Goal: Information Seeking & Learning: Learn about a topic

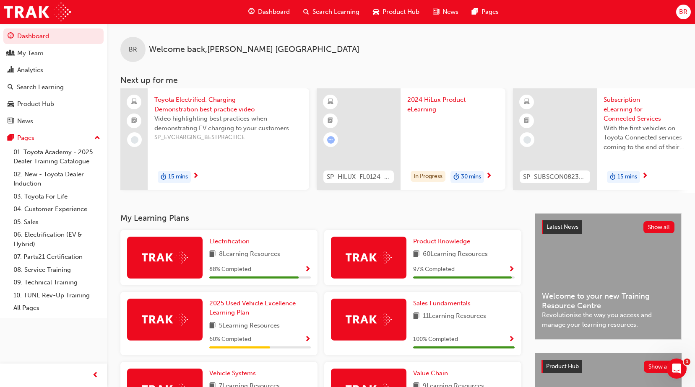
click at [197, 103] on span "Toyota Electrified: Charging Demonstration best practice video" at bounding box center [228, 104] width 148 height 19
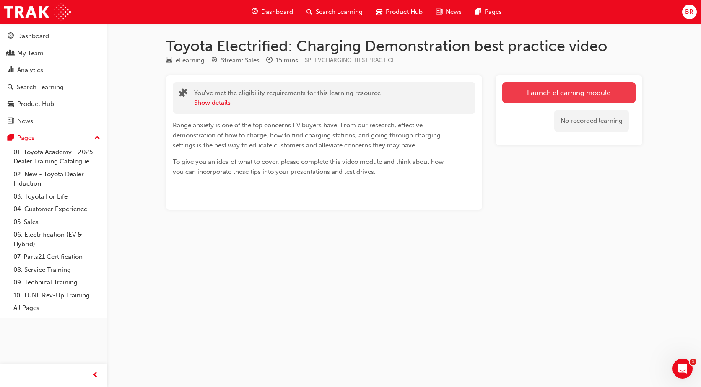
click at [558, 91] on link "Launch eLearning module" at bounding box center [568, 92] width 133 height 21
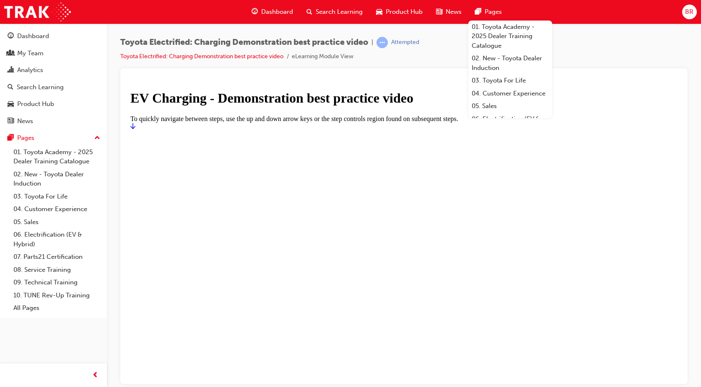
click at [627, 78] on div at bounding box center [404, 78] width 554 height 7
click at [621, 58] on div "Toyota Electrified: Charging Demonstration best practice video | Attempted Toyo…" at bounding box center [403, 52] width 567 height 31
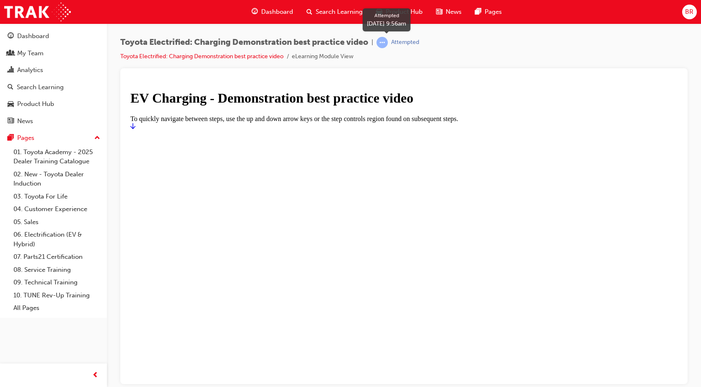
click at [407, 39] on div "Attempted" at bounding box center [405, 43] width 28 height 8
click at [384, 43] on span "learningRecordVerb_ATTEMPT-icon" at bounding box center [381, 42] width 11 height 11
click at [343, 44] on span "Toyota Electrified: Charging Demonstration best practice video" at bounding box center [244, 43] width 248 height 10
click at [239, 56] on link "Toyota Electrified: Charging Demonstration best practice video" at bounding box center [201, 56] width 163 height 7
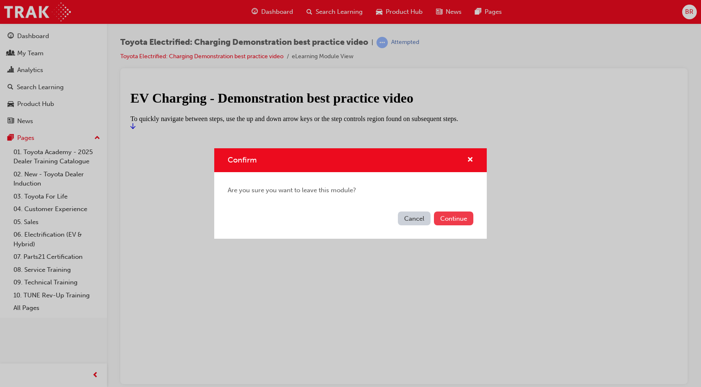
click at [449, 220] on button "Continue" at bounding box center [453, 219] width 39 height 14
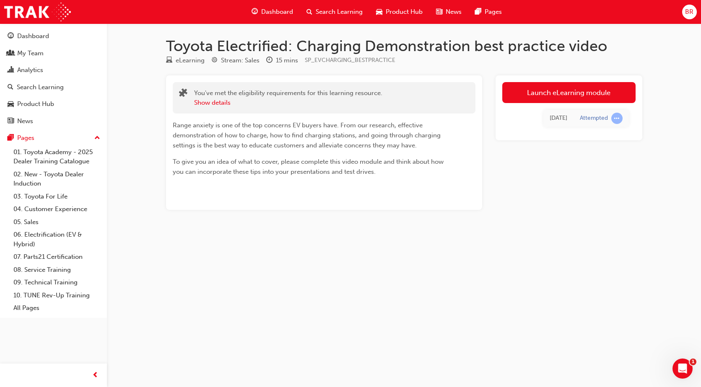
click at [573, 94] on link "Launch eLearning module" at bounding box center [568, 92] width 133 height 21
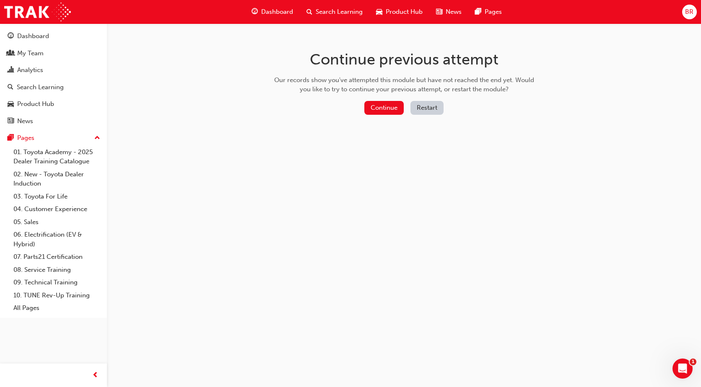
click at [431, 110] on button "Restart" at bounding box center [426, 108] width 33 height 14
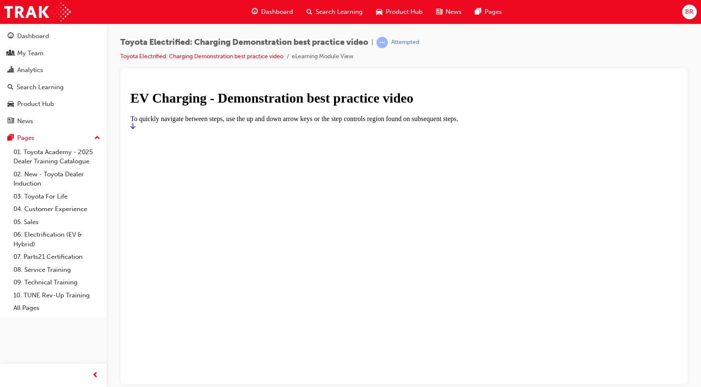
click at [423, 130] on div at bounding box center [403, 130] width 547 height 0
click at [135, 129] on icon "Start" at bounding box center [132, 125] width 5 height 7
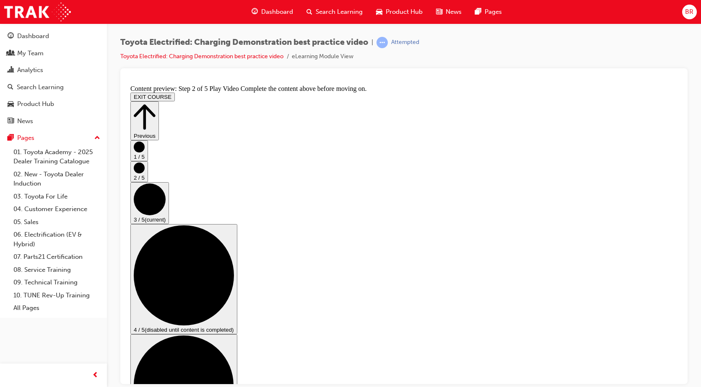
scroll to position [42, 0]
checkbox input "true"
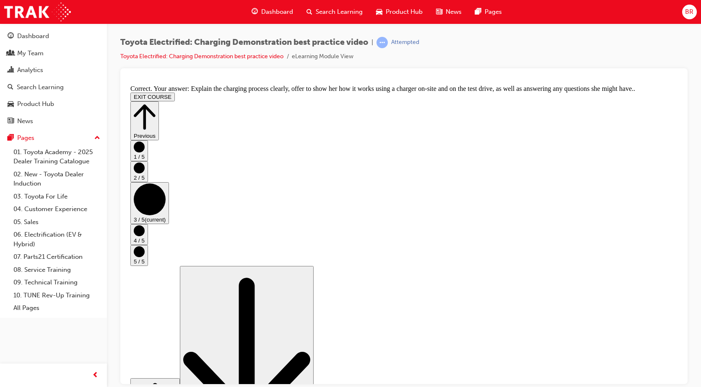
scroll to position [0, 0]
drag, startPoint x: 506, startPoint y: 263, endPoint x: 558, endPoint y: 250, distance: 54.1
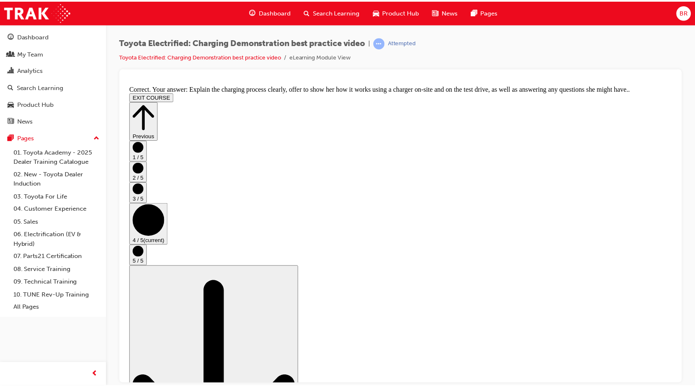
scroll to position [0, 0]
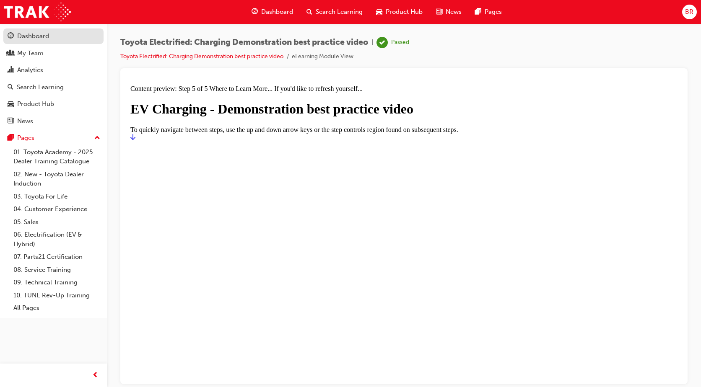
click at [29, 36] on div "Dashboard" at bounding box center [33, 36] width 32 height 10
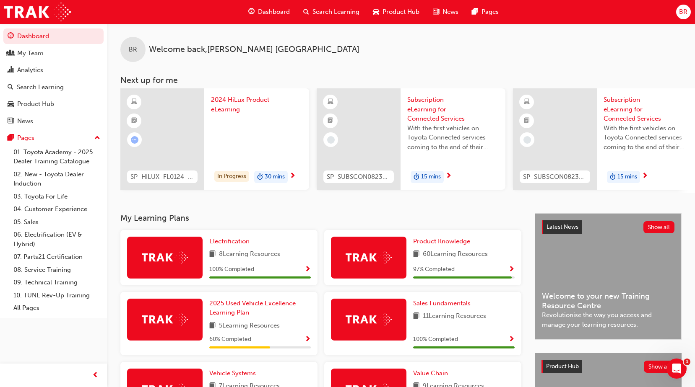
click at [233, 101] on span "2024 HiLux Product eLearning" at bounding box center [256, 104] width 91 height 19
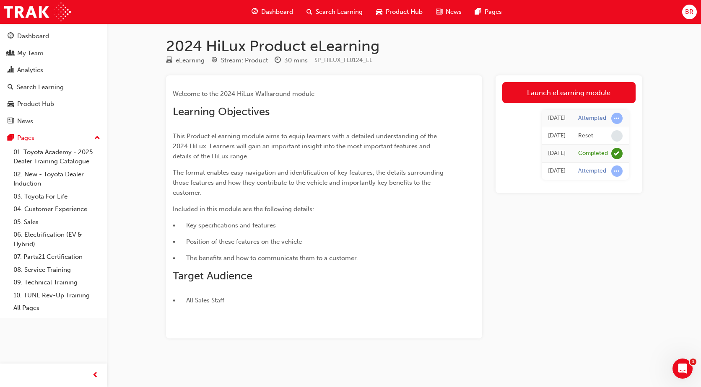
click at [272, 10] on span "Dashboard" at bounding box center [277, 12] width 32 height 10
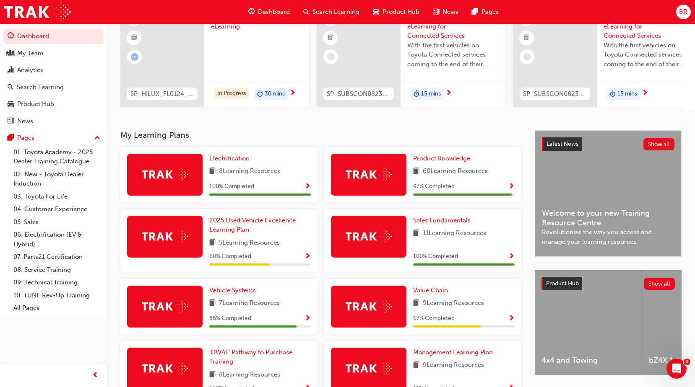
scroll to position [84, 0]
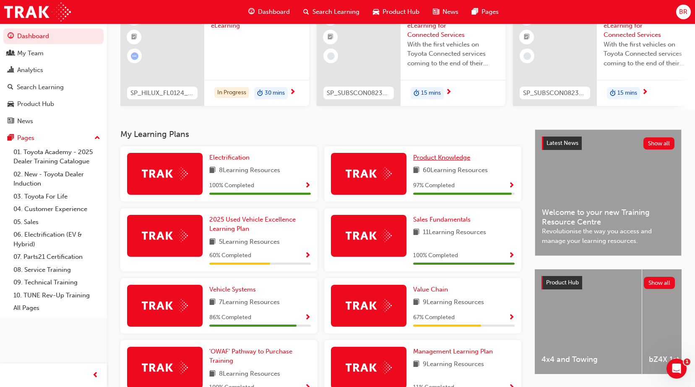
click at [456, 159] on span "Product Knowledge" at bounding box center [441, 158] width 57 height 8
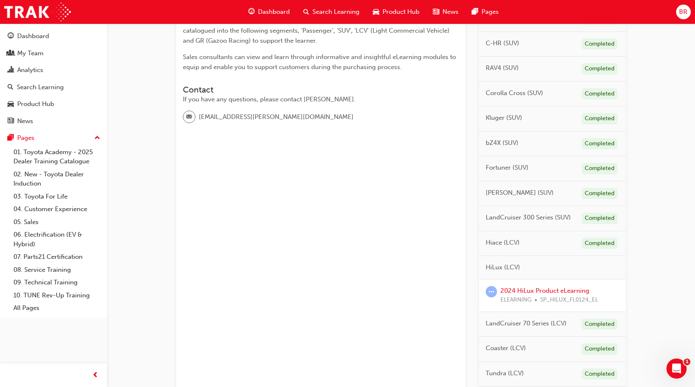
scroll to position [205, 0]
drag, startPoint x: 646, startPoint y: 274, endPoint x: 644, endPoint y: 265, distance: 9.6
click at [537, 290] on link "2024 HiLux Product eLearning" at bounding box center [544, 292] width 89 height 8
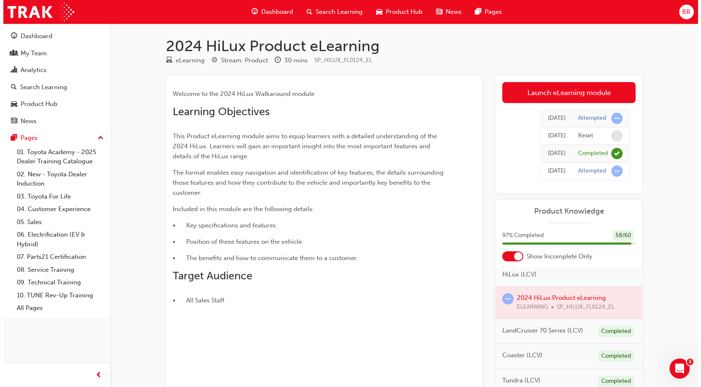
scroll to position [352, 0]
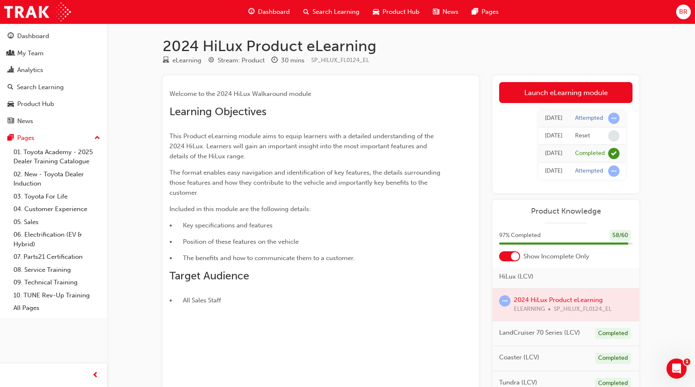
click at [589, 307] on div at bounding box center [565, 305] width 147 height 32
drag, startPoint x: 541, startPoint y: 308, endPoint x: 591, endPoint y: 302, distance: 50.2
click at [543, 308] on div at bounding box center [565, 305] width 147 height 32
drag, startPoint x: 666, startPoint y: 238, endPoint x: 652, endPoint y: 217, distance: 25.4
click at [666, 235] on div "2024 HiLux Product eLearning eLearning Stream: Product 30 mins SP_HILUX_FL0124_…" at bounding box center [347, 242] width 695 height 484
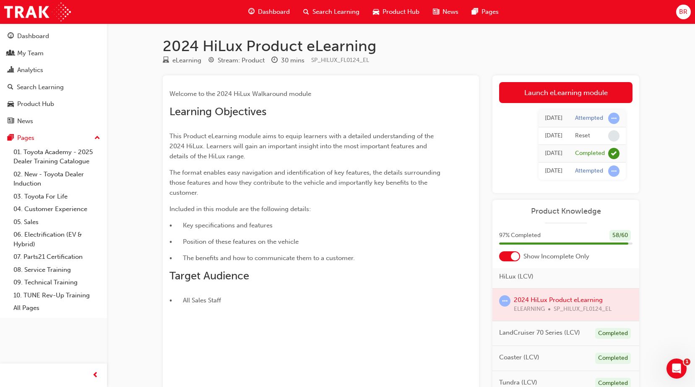
click at [566, 90] on link "Launch eLearning module" at bounding box center [565, 92] width 133 height 21
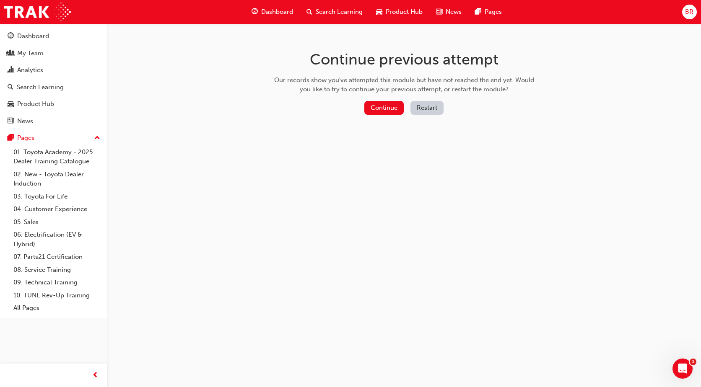
click at [428, 109] on button "Restart" at bounding box center [426, 108] width 33 height 14
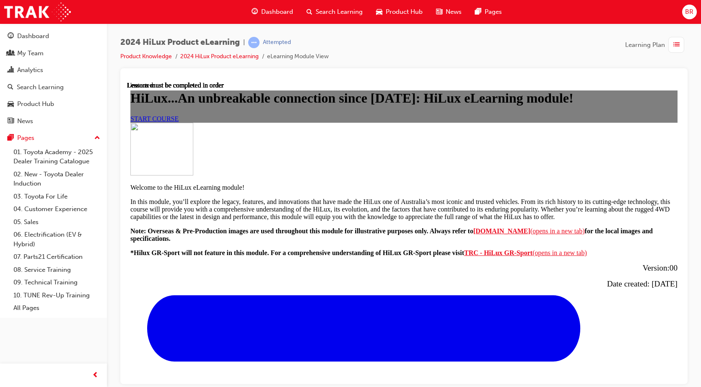
click at [179, 122] on span "START COURSE" at bounding box center [154, 118] width 48 height 7
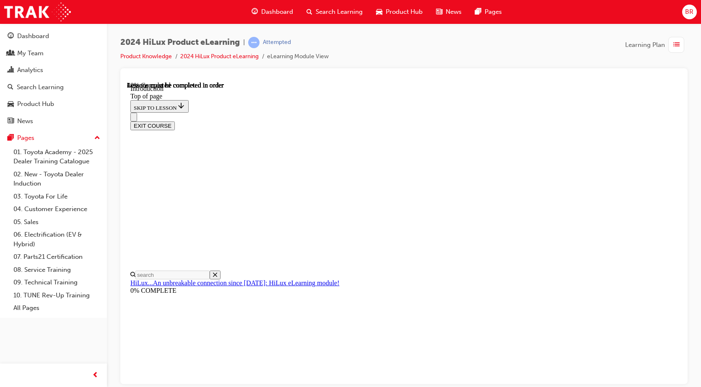
scroll to position [238, 0]
drag, startPoint x: 677, startPoint y: 155, endPoint x: 810, endPoint y: 287, distance: 187.7
drag, startPoint x: 597, startPoint y: 148, endPoint x: 616, endPoint y: 177, distance: 34.0
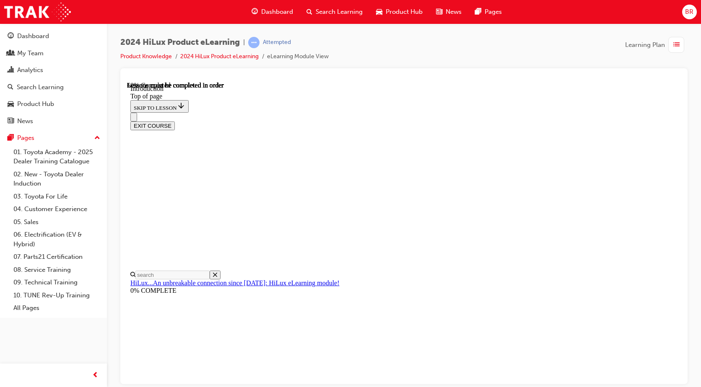
drag, startPoint x: 605, startPoint y: 182, endPoint x: 603, endPoint y: 192, distance: 9.8
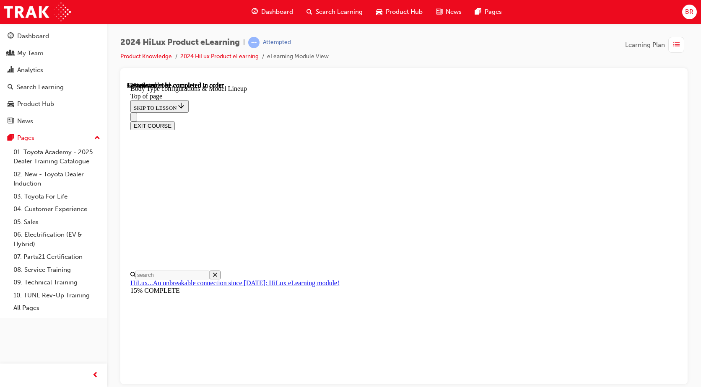
drag, startPoint x: 550, startPoint y: 269, endPoint x: 604, endPoint y: 280, distance: 54.8
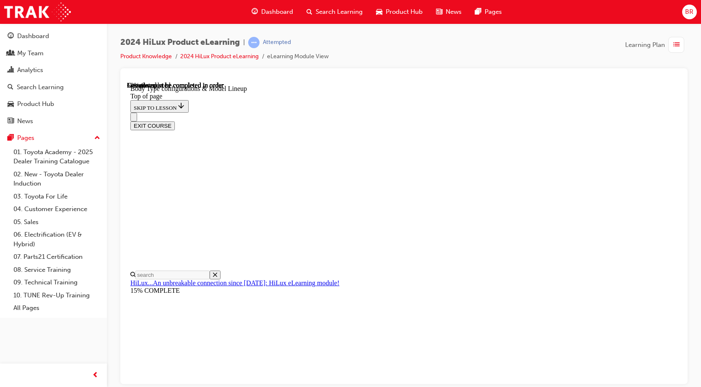
scroll to position [0, 192]
drag, startPoint x: 418, startPoint y: 174, endPoint x: 473, endPoint y: 182, distance: 55.4
drag, startPoint x: 575, startPoint y: 172, endPoint x: 572, endPoint y: 184, distance: 12.0
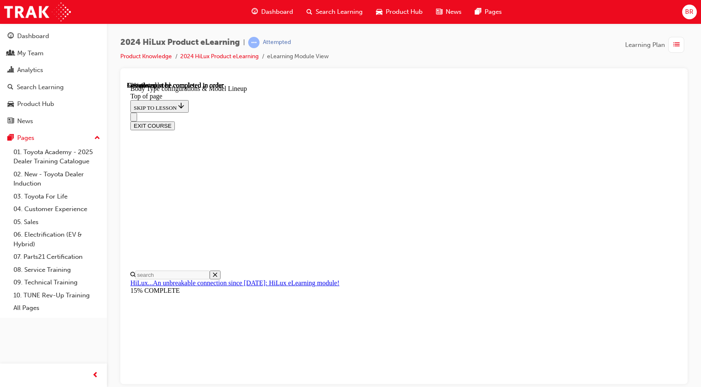
drag, startPoint x: 491, startPoint y: 311, endPoint x: 493, endPoint y: 316, distance: 4.8
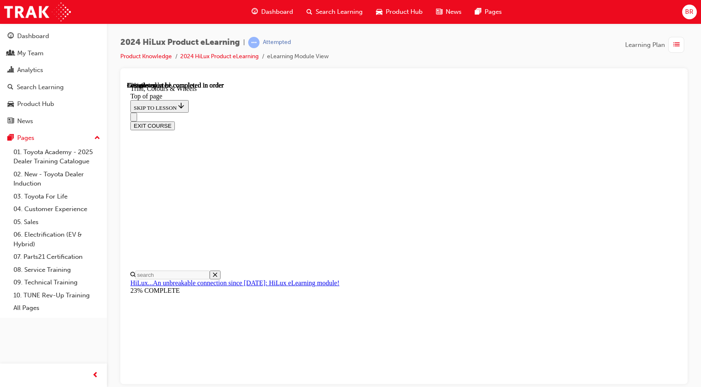
drag, startPoint x: 504, startPoint y: 221, endPoint x: 519, endPoint y: 168, distance: 55.3
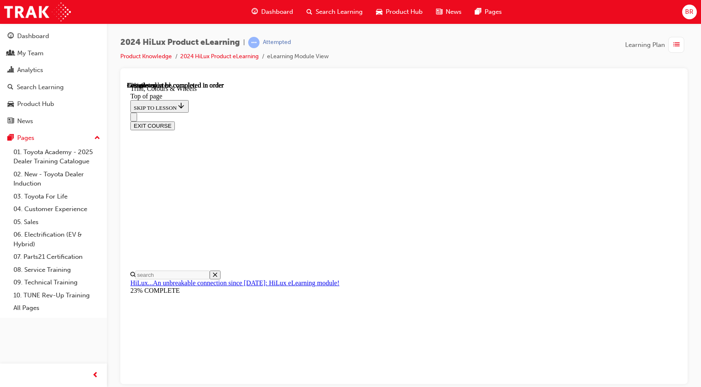
drag, startPoint x: 454, startPoint y: 342, endPoint x: 457, endPoint y: 321, distance: 21.3
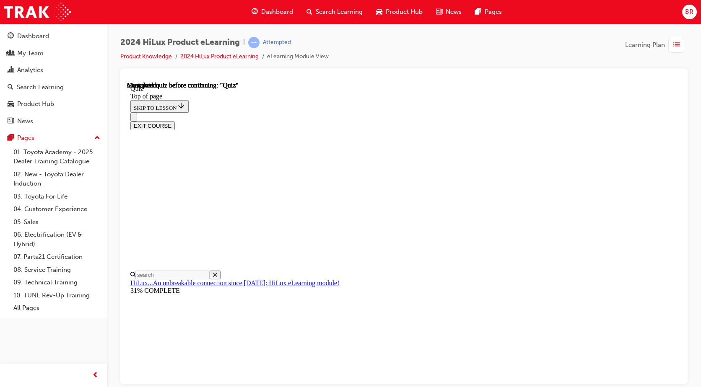
scroll to position [26, 0]
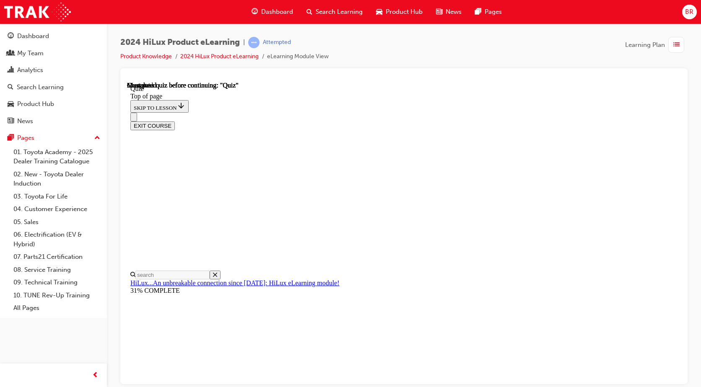
drag, startPoint x: 454, startPoint y: 309, endPoint x: 653, endPoint y: 253, distance: 206.8
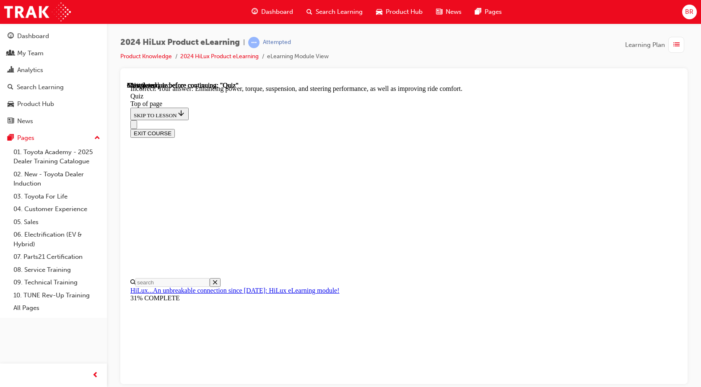
scroll to position [189, 0]
drag, startPoint x: 347, startPoint y: 245, endPoint x: 420, endPoint y: 300, distance: 91.3
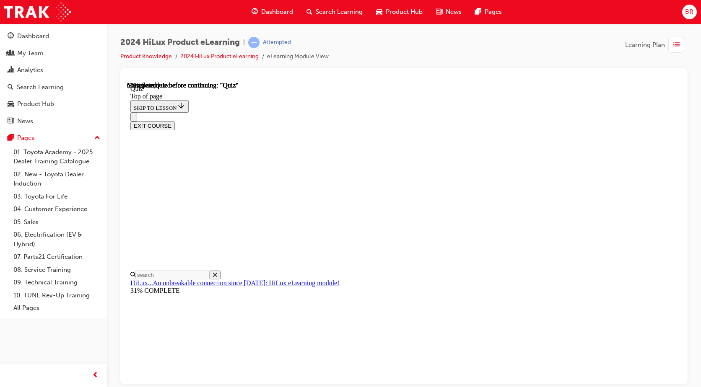
scroll to position [168, 0]
drag, startPoint x: 345, startPoint y: 161, endPoint x: 343, endPoint y: 177, distance: 15.6
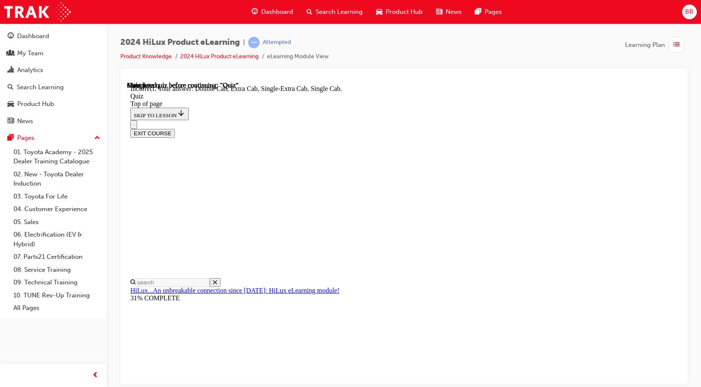
scroll to position [211, 0]
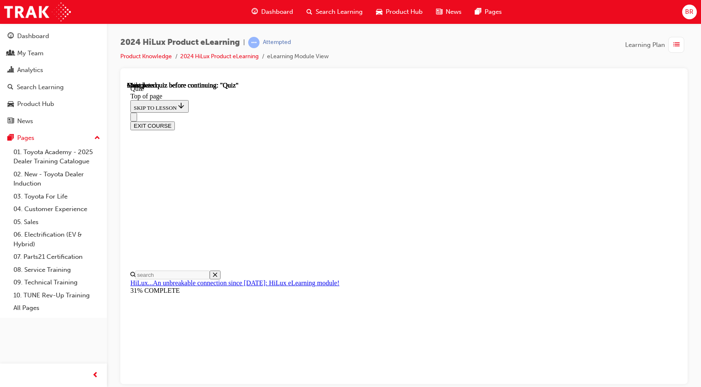
scroll to position [153, 0]
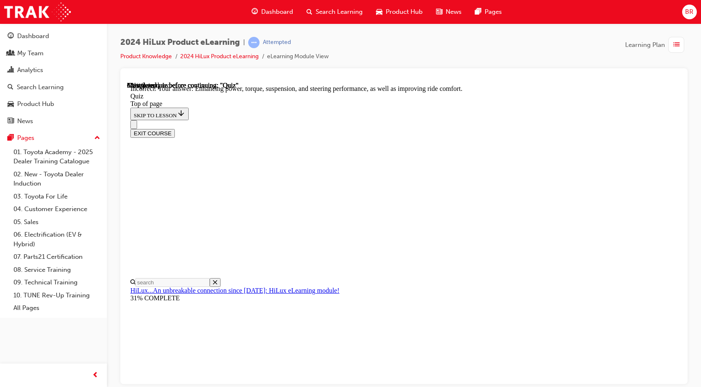
scroll to position [189, 0]
drag, startPoint x: 343, startPoint y: 172, endPoint x: 333, endPoint y: 210, distance: 38.8
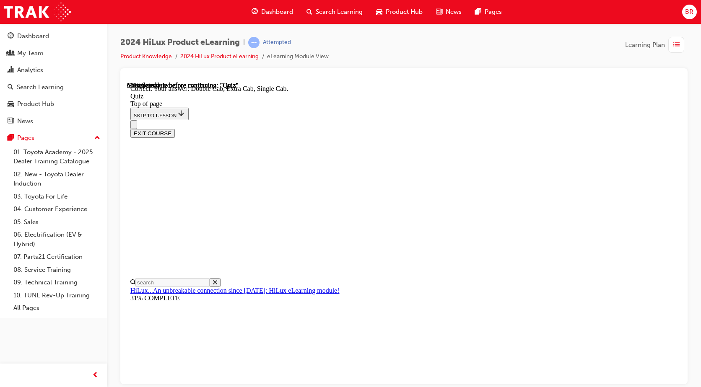
scroll to position [0, 0]
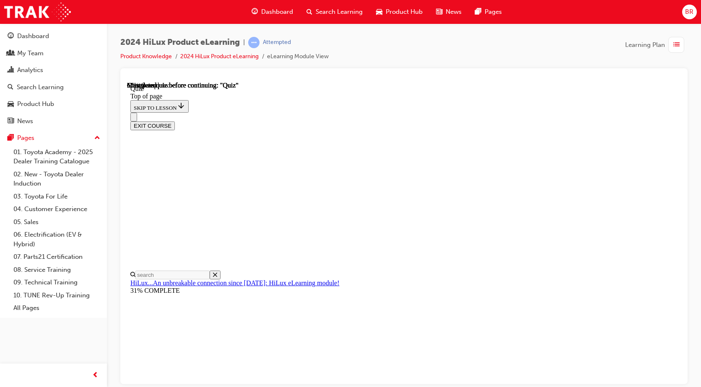
scroll to position [123, 0]
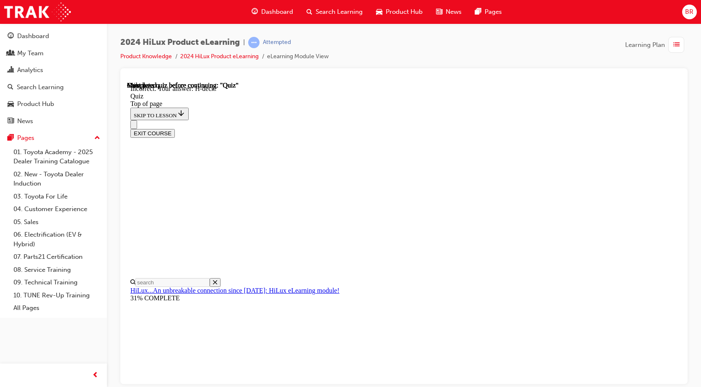
scroll to position [107, 0]
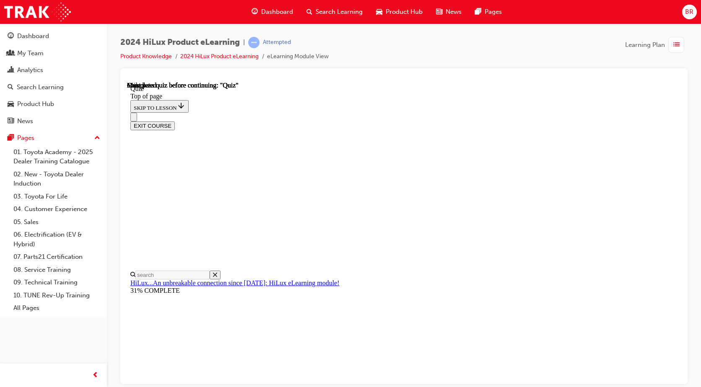
scroll to position [153, 0]
drag, startPoint x: 531, startPoint y: 301, endPoint x: 519, endPoint y: 311, distance: 15.1
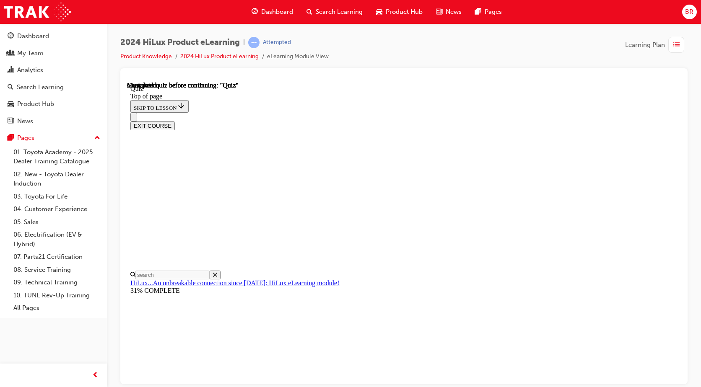
drag, startPoint x: 346, startPoint y: 215, endPoint x: 353, endPoint y: 203, distance: 13.5
drag, startPoint x: 344, startPoint y: 177, endPoint x: 362, endPoint y: 197, distance: 27.0
drag, startPoint x: 457, startPoint y: 315, endPoint x: 459, endPoint y: 311, distance: 4.7
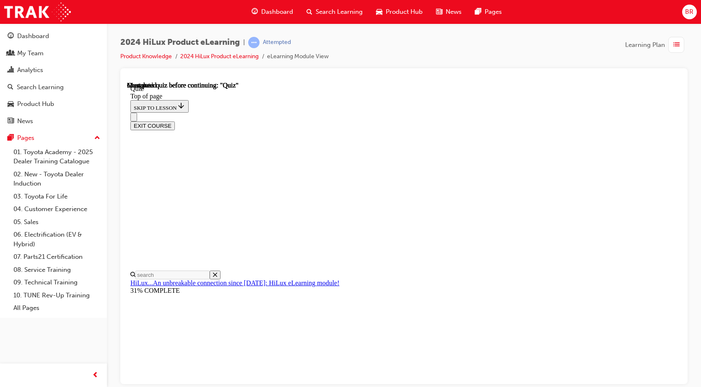
drag, startPoint x: 459, startPoint y: 311, endPoint x: 450, endPoint y: 306, distance: 10.3
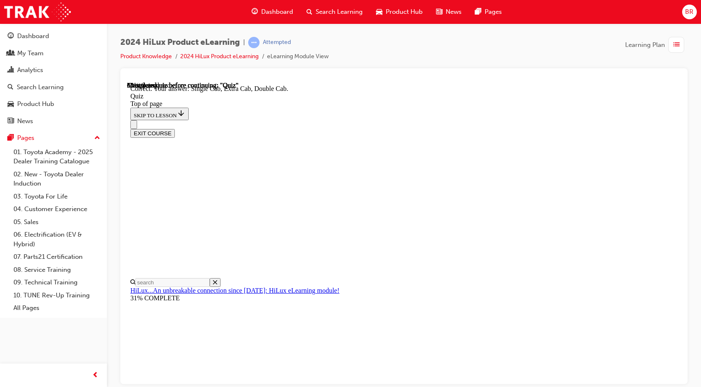
scroll to position [211, 0]
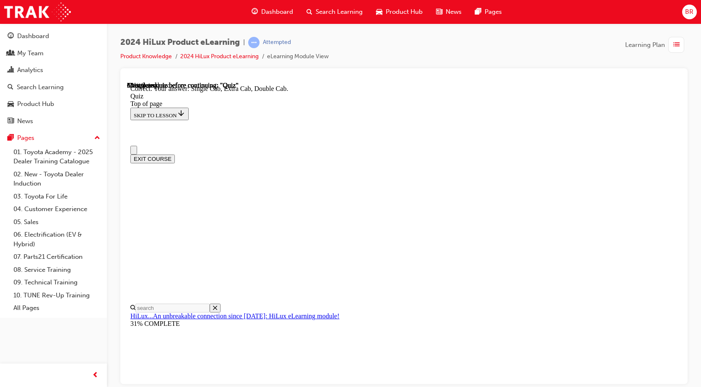
scroll to position [42, 0]
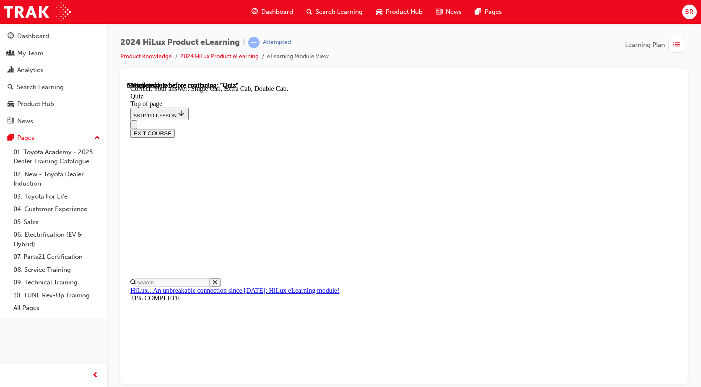
drag, startPoint x: 345, startPoint y: 244, endPoint x: 367, endPoint y: 244, distance: 21.8
drag, startPoint x: 347, startPoint y: 241, endPoint x: 427, endPoint y: 289, distance: 93.3
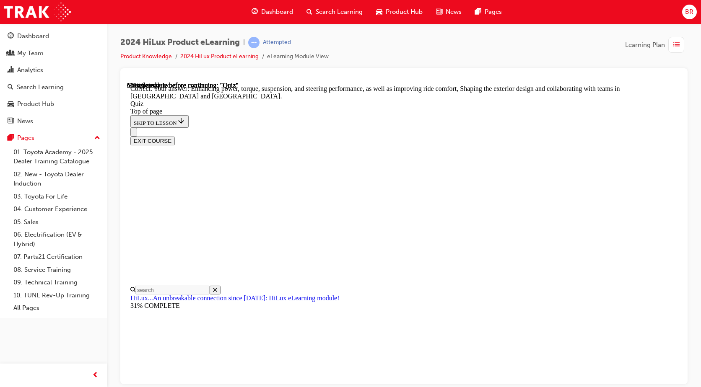
scroll to position [189, 0]
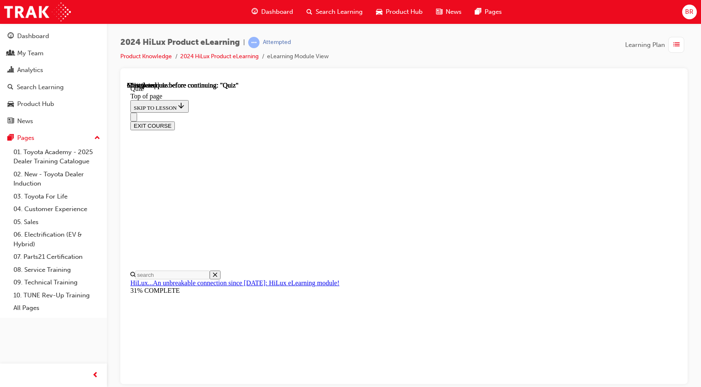
scroll to position [123, 0]
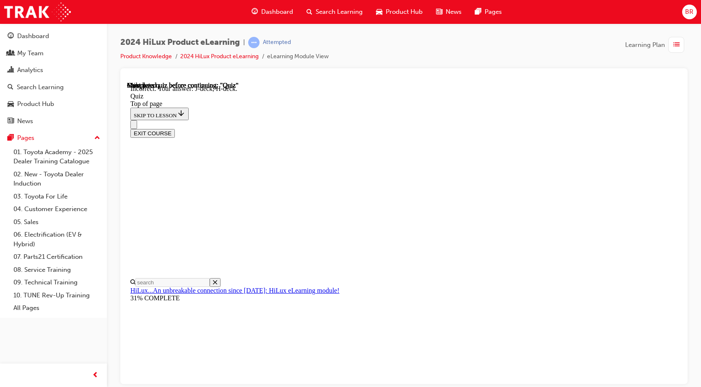
scroll to position [149, 0]
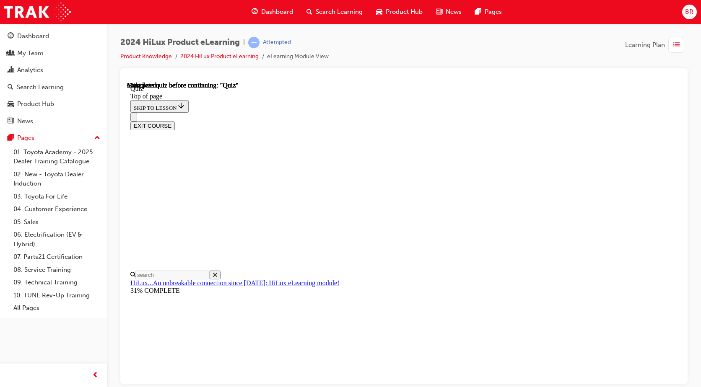
scroll to position [153, 0]
drag, startPoint x: 537, startPoint y: 313, endPoint x: 468, endPoint y: 324, distance: 70.4
drag, startPoint x: 361, startPoint y: 283, endPoint x: 366, endPoint y: 282, distance: 5.5
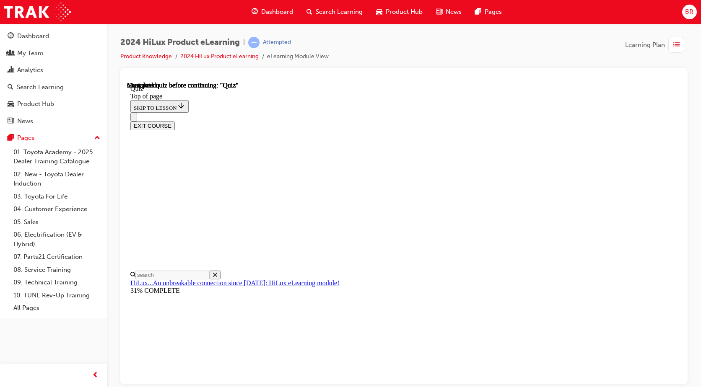
drag, startPoint x: 349, startPoint y: 239, endPoint x: 349, endPoint y: 245, distance: 5.9
drag, startPoint x: 345, startPoint y: 275, endPoint x: 406, endPoint y: 279, distance: 60.9
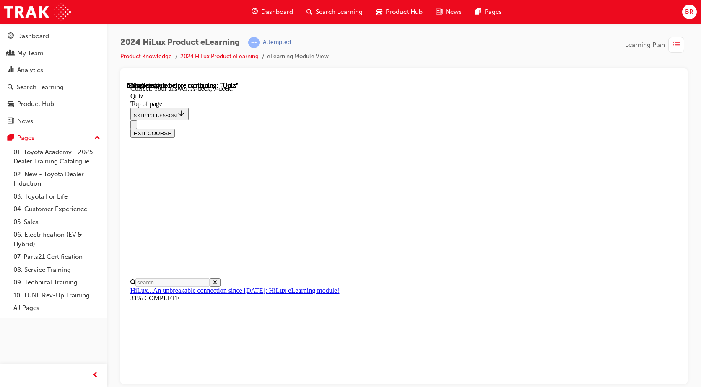
scroll to position [149, 0]
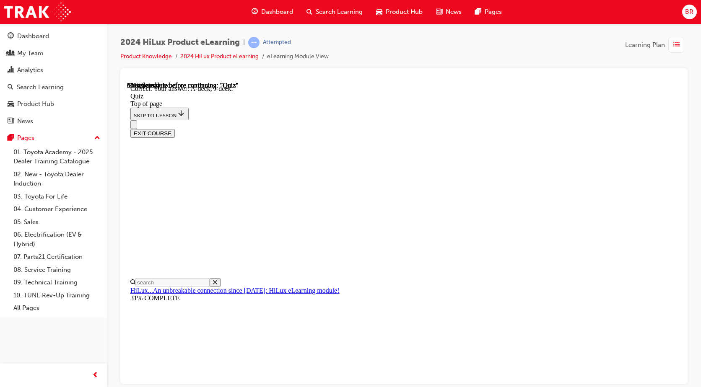
drag, startPoint x: 348, startPoint y: 240, endPoint x: 396, endPoint y: 289, distance: 68.5
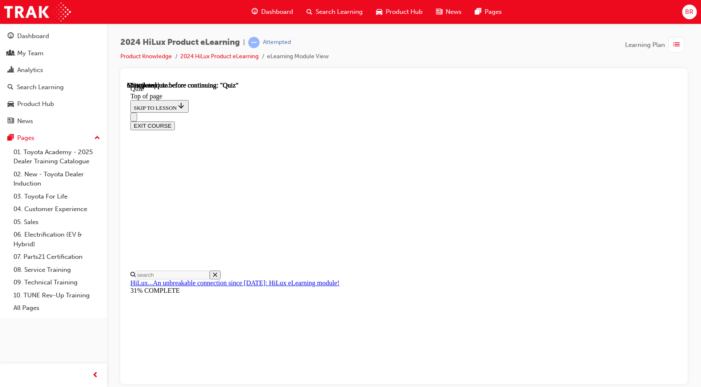
scroll to position [84, 0]
drag, startPoint x: 347, startPoint y: 280, endPoint x: 361, endPoint y: 289, distance: 17.2
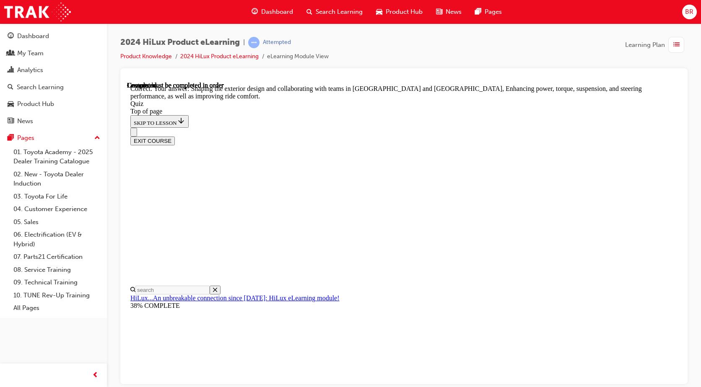
scroll to position [189, 0]
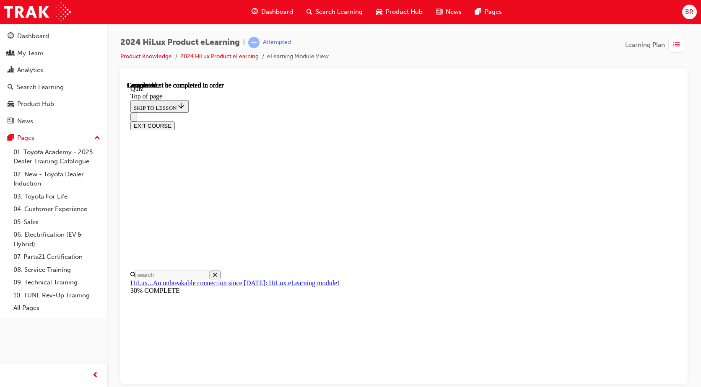
scroll to position [153, 0]
click at [682, 239] on div at bounding box center [403, 226] width 567 height 316
drag, startPoint x: 463, startPoint y: 368, endPoint x: 491, endPoint y: 358, distance: 29.6
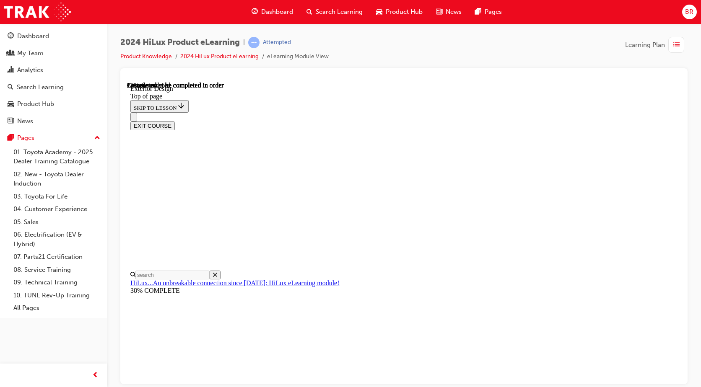
scroll to position [865, 0]
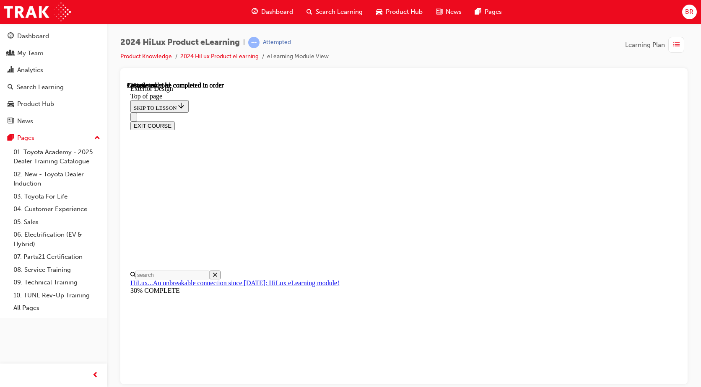
scroll to position [0, 47]
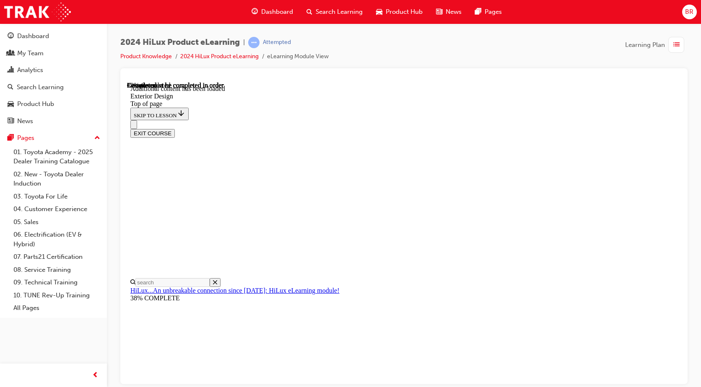
scroll to position [1486, 0]
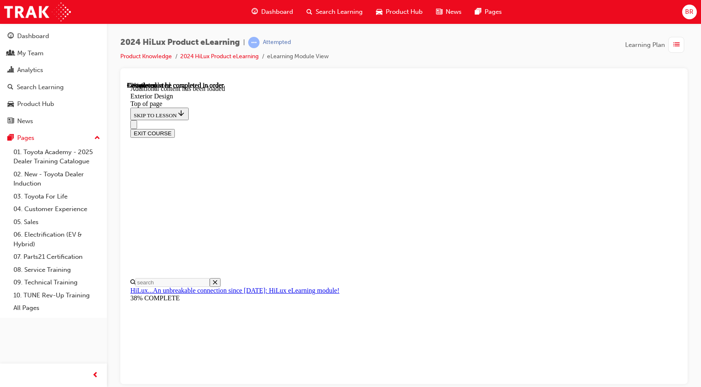
drag, startPoint x: 578, startPoint y: 205, endPoint x: 572, endPoint y: 226, distance: 21.7
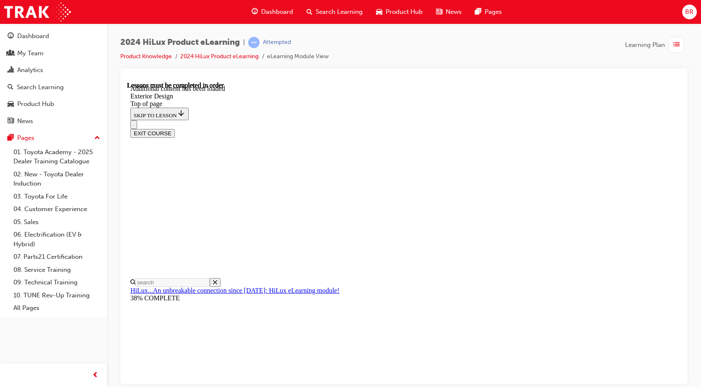
drag, startPoint x: 677, startPoint y: 325, endPoint x: 808, endPoint y: 433, distance: 170.1
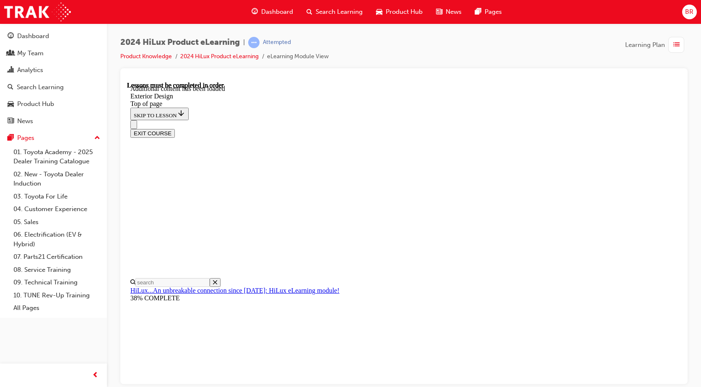
scroll to position [2197, 0]
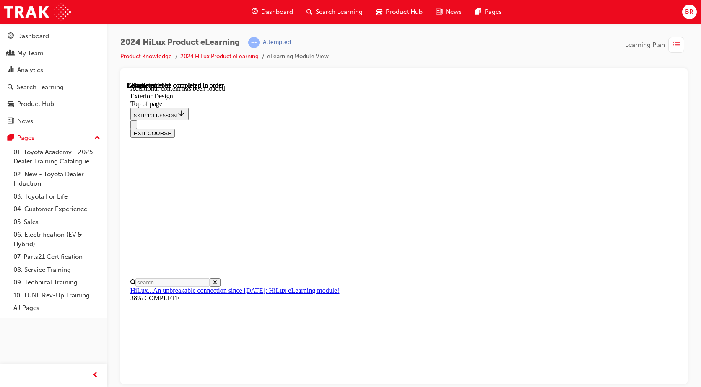
scroll to position [2956, 0]
drag, startPoint x: 380, startPoint y: 151, endPoint x: 380, endPoint y: 164, distance: 13.0
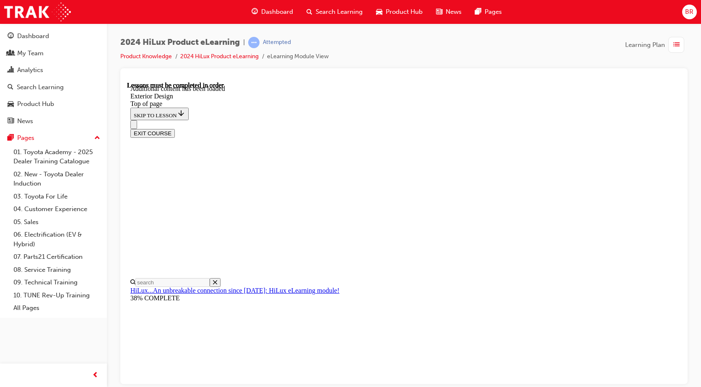
drag, startPoint x: 448, startPoint y: 373, endPoint x: 436, endPoint y: 374, distance: 12.3
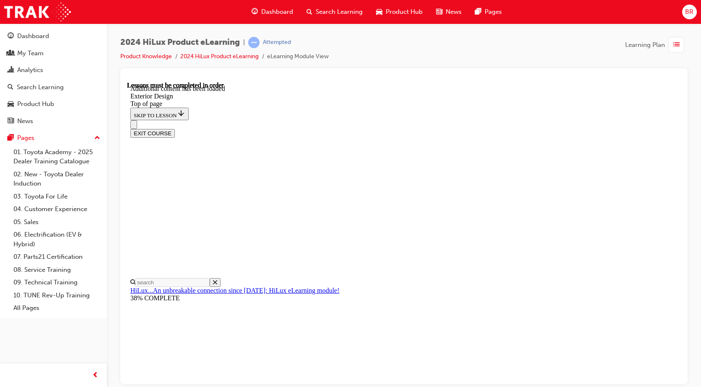
scroll to position [3037, 0]
drag, startPoint x: 548, startPoint y: 253, endPoint x: 484, endPoint y: 234, distance: 66.5
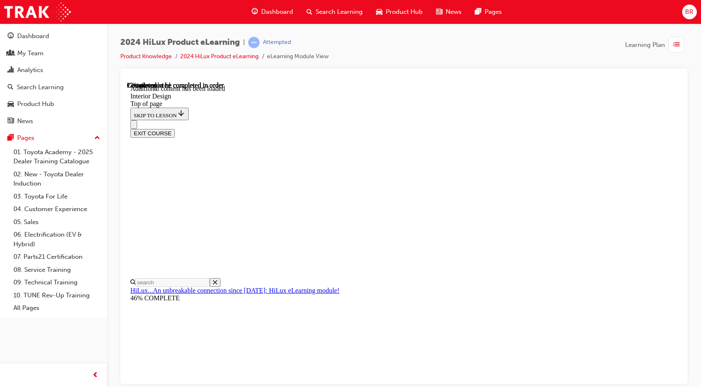
scroll to position [401, 0]
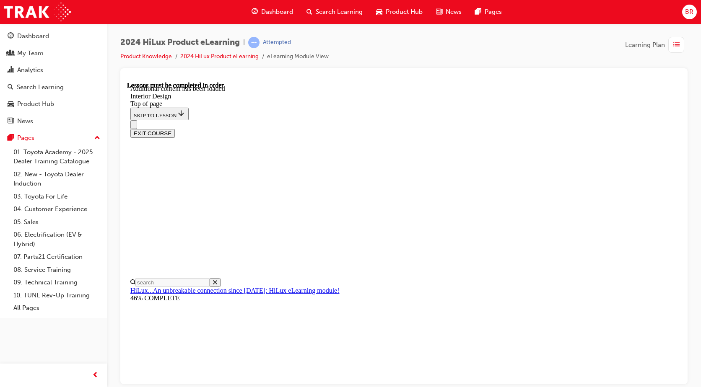
drag, startPoint x: 631, startPoint y: 337, endPoint x: 584, endPoint y: 343, distance: 47.8
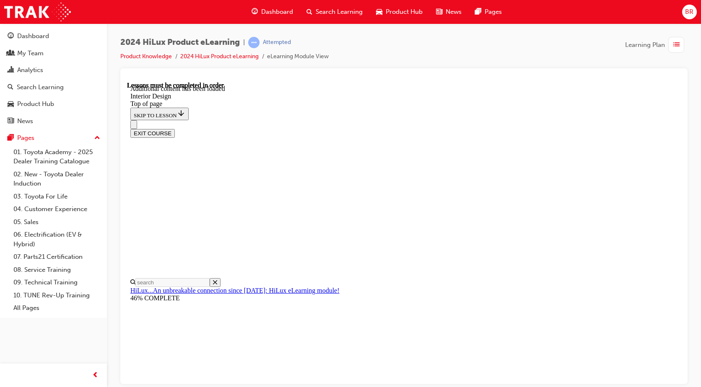
drag, startPoint x: 475, startPoint y: 115, endPoint x: 478, endPoint y: 126, distance: 10.9
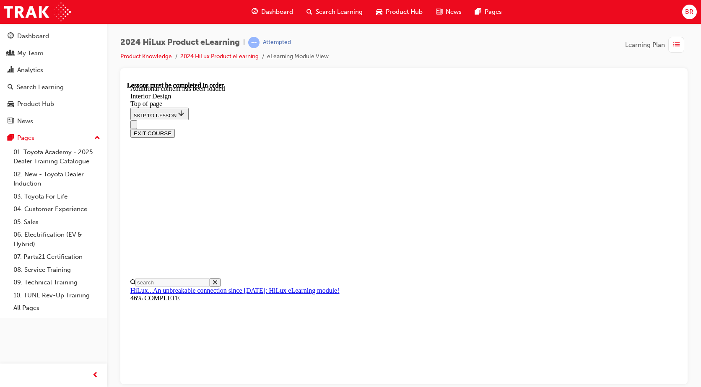
drag, startPoint x: 488, startPoint y: 279, endPoint x: 504, endPoint y: 267, distance: 20.6
drag, startPoint x: 519, startPoint y: 254, endPoint x: 518, endPoint y: 267, distance: 13.8
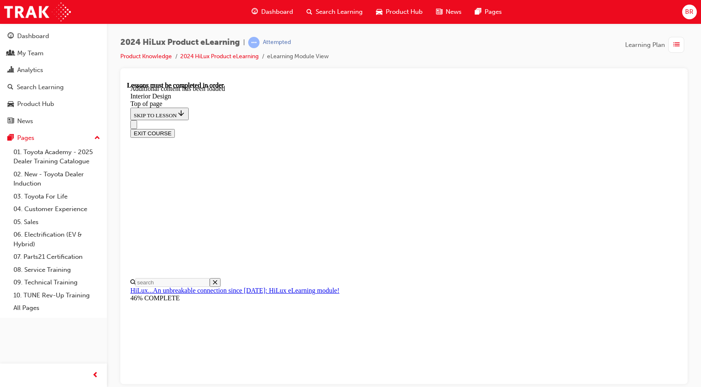
scroll to position [392, 0]
drag, startPoint x: 543, startPoint y: 144, endPoint x: 545, endPoint y: 151, distance: 7.7
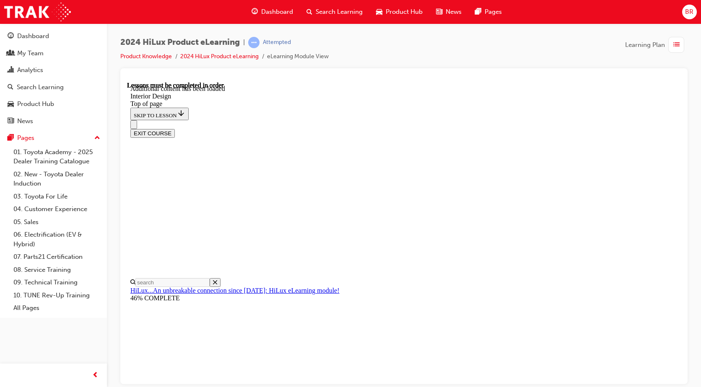
drag, startPoint x: 591, startPoint y: 156, endPoint x: 602, endPoint y: 182, distance: 28.5
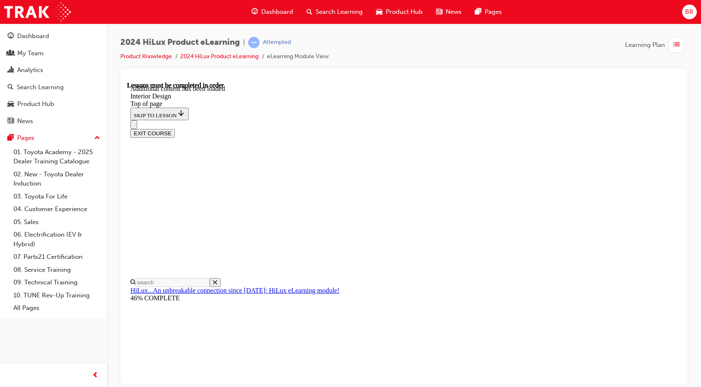
scroll to position [466, 0]
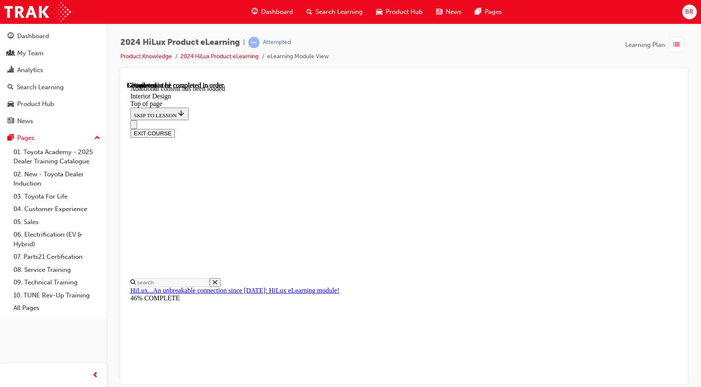
drag, startPoint x: 513, startPoint y: 184, endPoint x: 356, endPoint y: 215, distance: 160.3
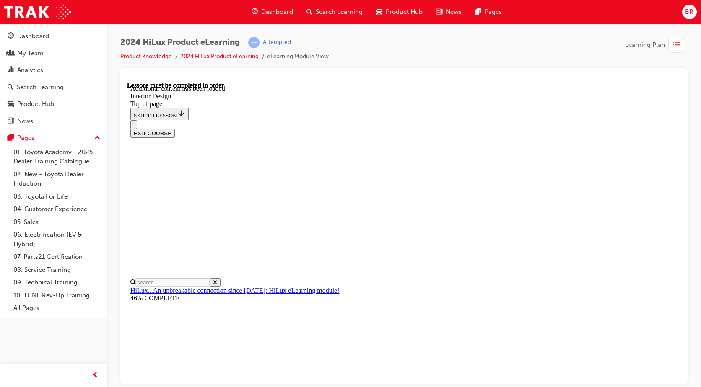
drag, startPoint x: 654, startPoint y: 183, endPoint x: 652, endPoint y: 263, distance: 79.7
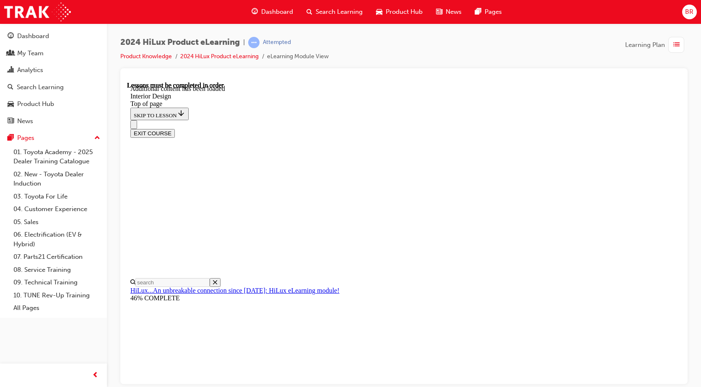
drag, startPoint x: 513, startPoint y: 146, endPoint x: 524, endPoint y: 149, distance: 11.2
drag, startPoint x: 508, startPoint y: 223, endPoint x: 547, endPoint y: 233, distance: 40.1
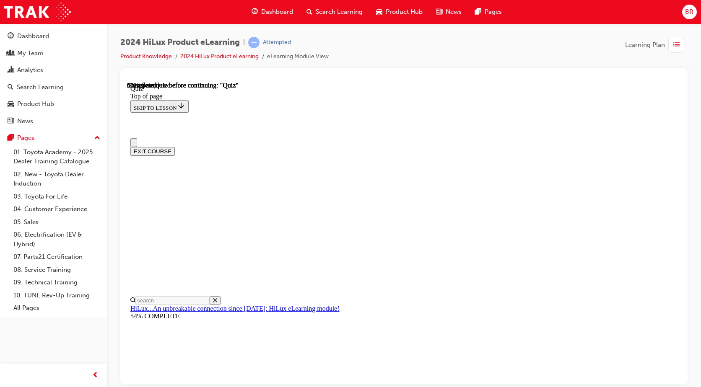
drag, startPoint x: 347, startPoint y: 283, endPoint x: 361, endPoint y: 285, distance: 13.6
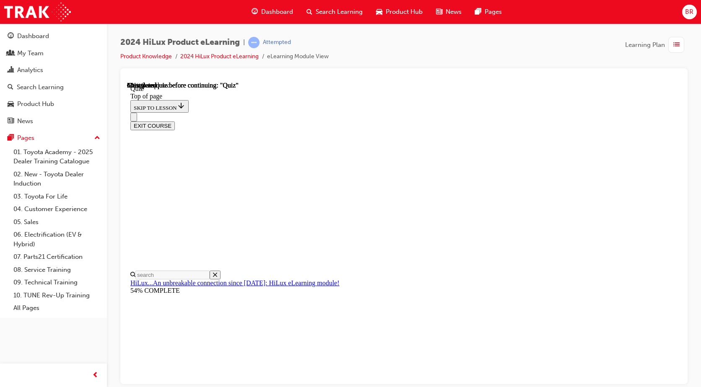
scroll to position [104, 0]
drag, startPoint x: 457, startPoint y: 307, endPoint x: 545, endPoint y: 286, distance: 90.8
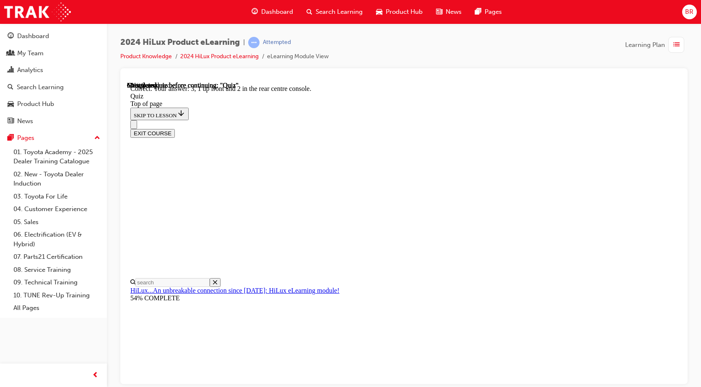
scroll to position [130, 0]
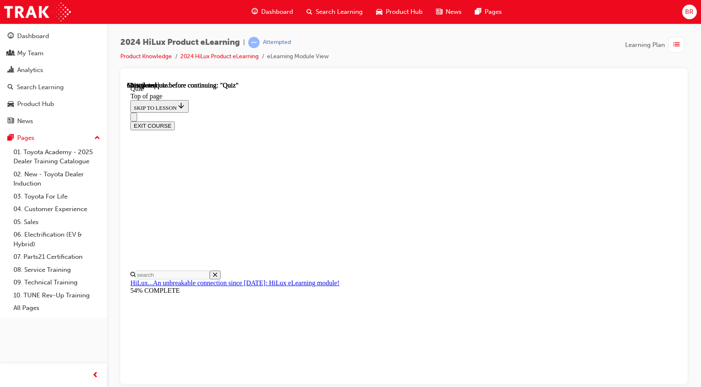
scroll to position [84, 0]
drag, startPoint x: 346, startPoint y: 208, endPoint x: 367, endPoint y: 231, distance: 31.1
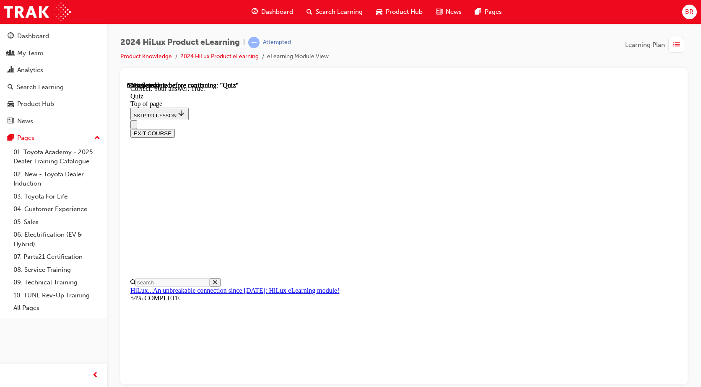
scroll to position [111, 0]
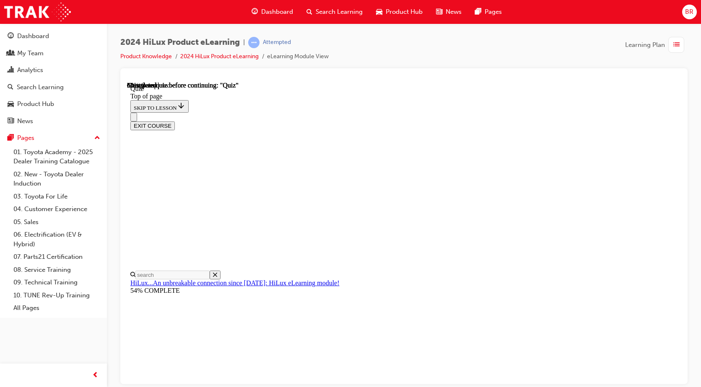
scroll to position [123, 0]
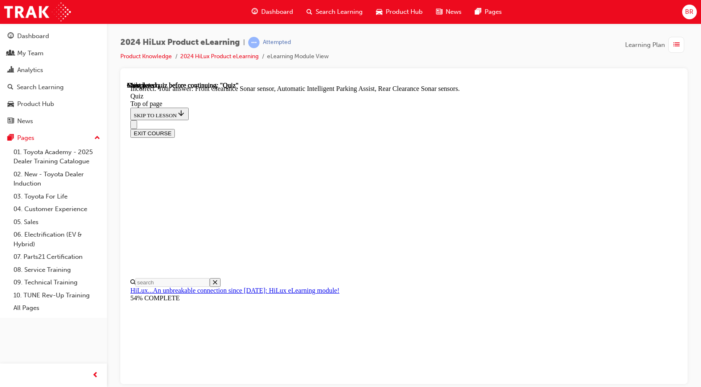
scroll to position [149, 0]
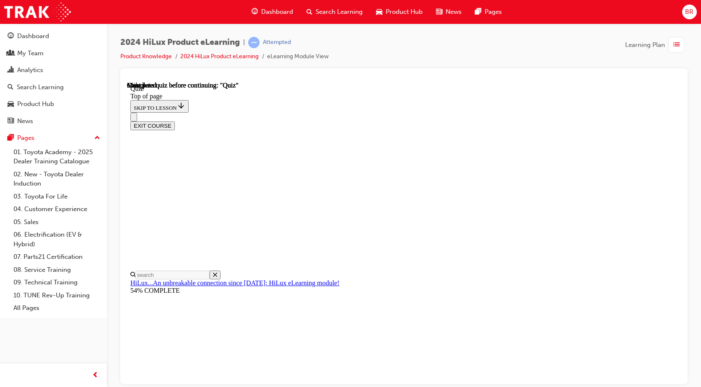
scroll to position [153, 0]
drag, startPoint x: 585, startPoint y: 189, endPoint x: 458, endPoint y: 312, distance: 176.4
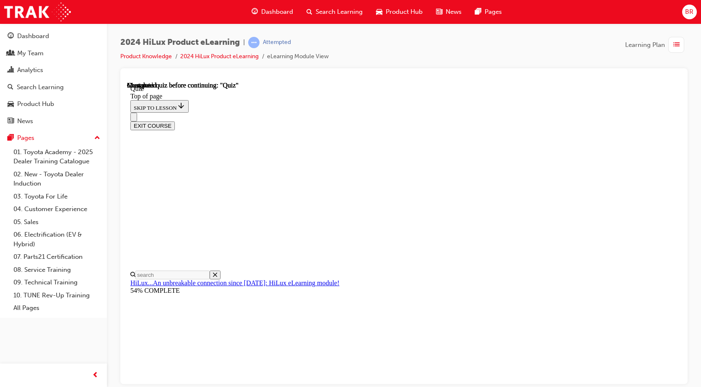
drag, startPoint x: 345, startPoint y: 257, endPoint x: 378, endPoint y: 285, distance: 43.4
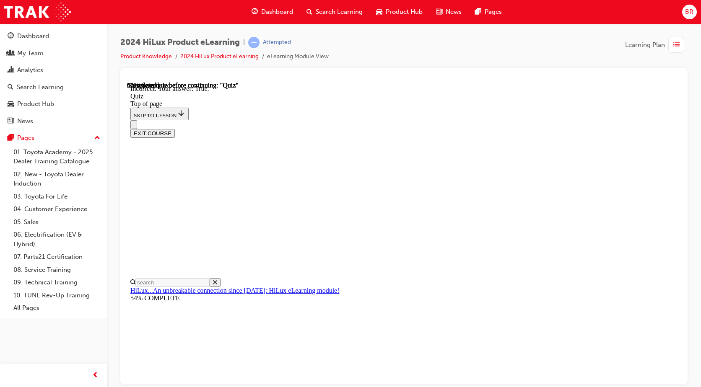
scroll to position [96, 0]
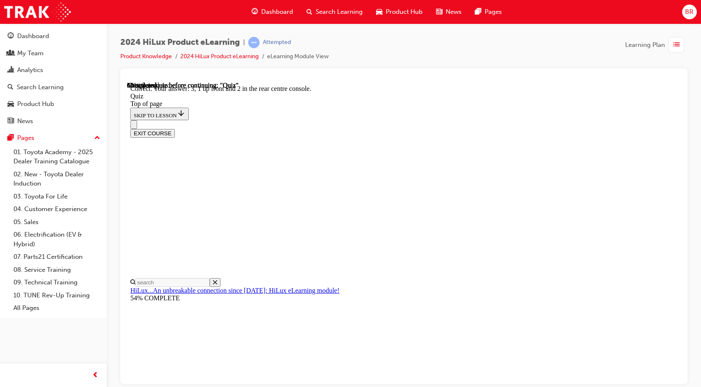
scroll to position [130, 0]
drag, startPoint x: 478, startPoint y: 342, endPoint x: 512, endPoint y: 316, distance: 43.4
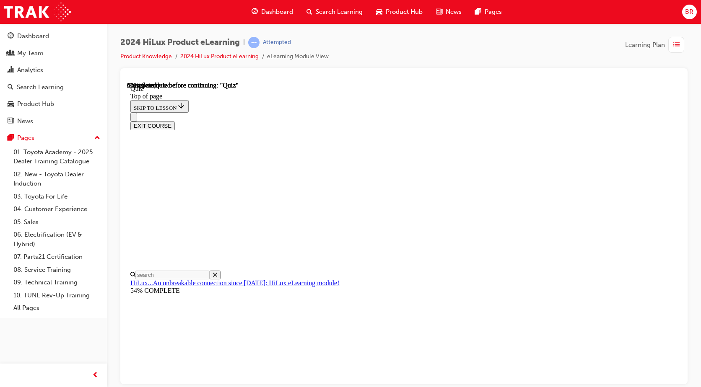
scroll to position [123, 0]
drag, startPoint x: 345, startPoint y: 248, endPoint x: 399, endPoint y: 272, distance: 59.5
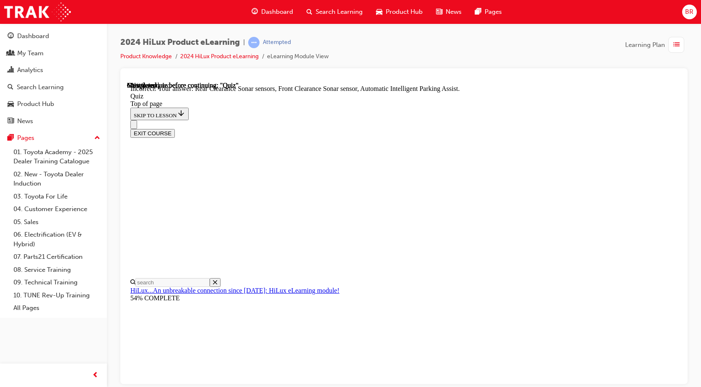
scroll to position [149, 0]
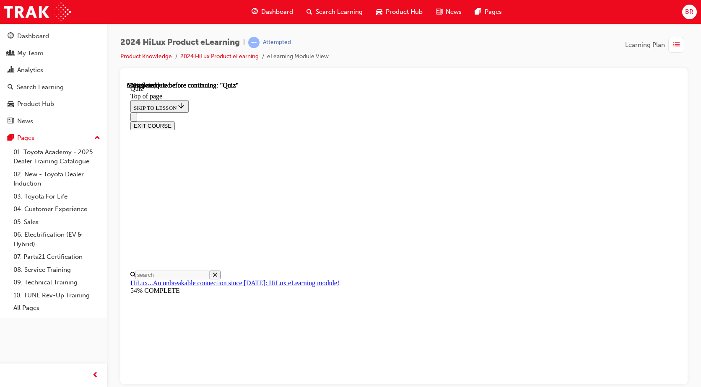
drag, startPoint x: 347, startPoint y: 242, endPoint x: 394, endPoint y: 267, distance: 53.1
drag, startPoint x: 453, startPoint y: 307, endPoint x: 500, endPoint y: 293, distance: 48.4
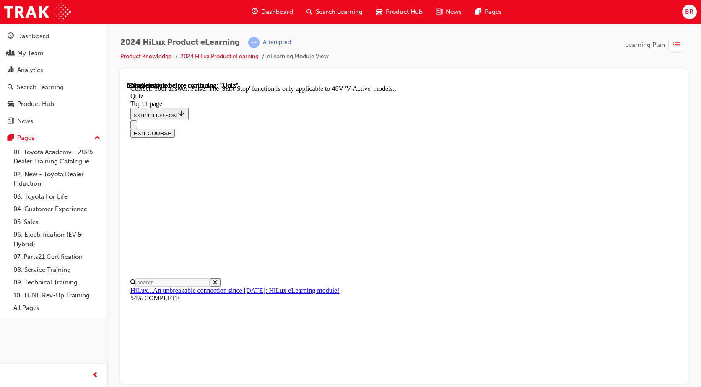
scroll to position [99, 0]
drag, startPoint x: 462, startPoint y: 340, endPoint x: 473, endPoint y: 346, distance: 11.6
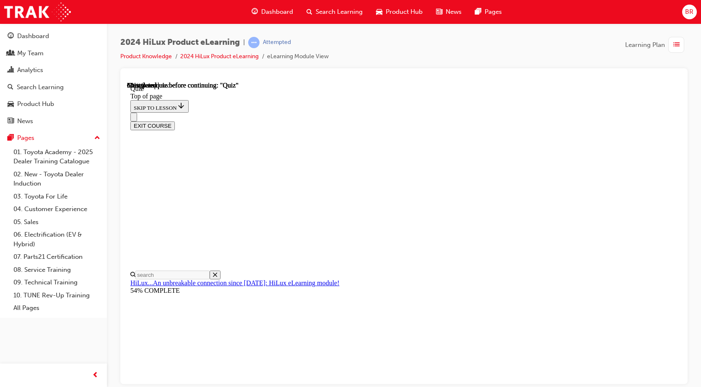
scroll to position [75, 0]
drag, startPoint x: 345, startPoint y: 224, endPoint x: 351, endPoint y: 226, distance: 6.0
drag, startPoint x: 477, startPoint y: 319, endPoint x: 518, endPoint y: 296, distance: 47.5
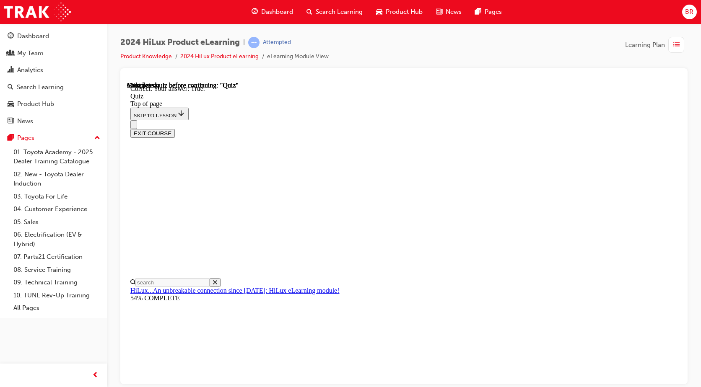
scroll to position [111, 0]
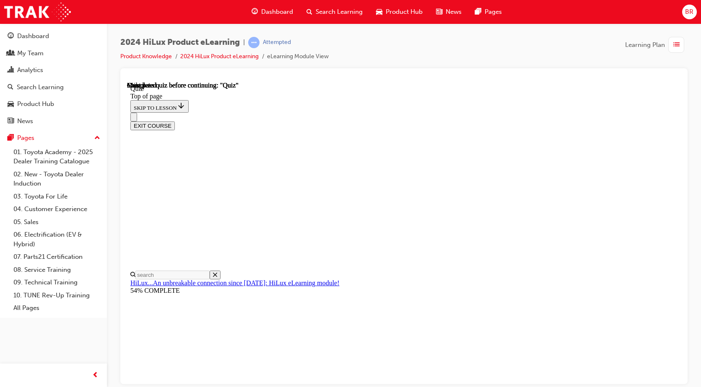
scroll to position [153, 0]
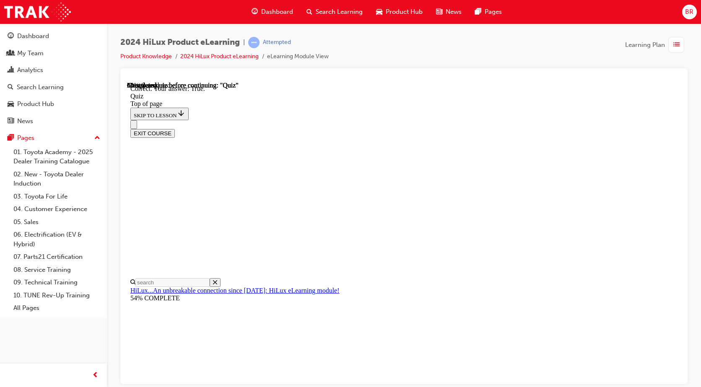
scroll to position [111, 0]
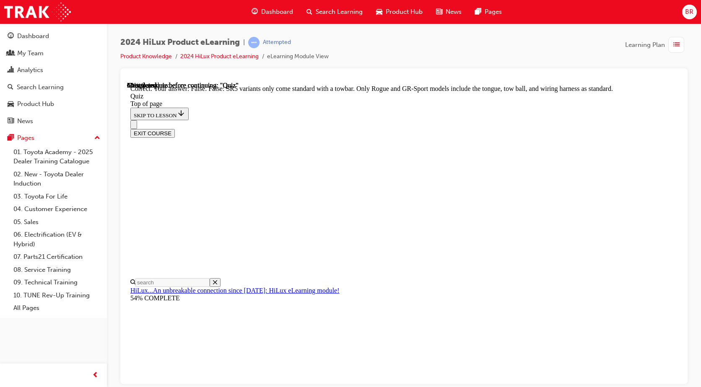
scroll to position [158, 0]
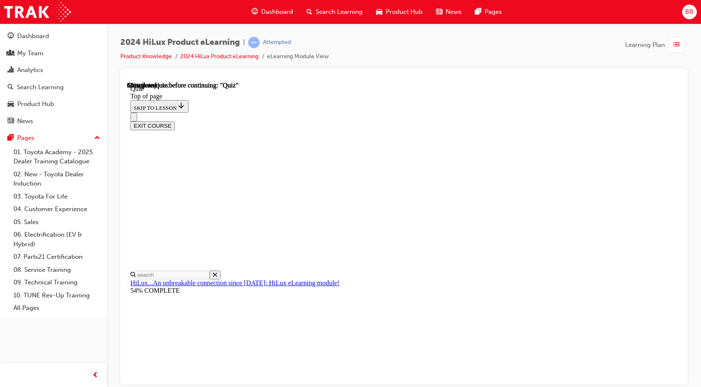
scroll to position [89, 0]
drag, startPoint x: 447, startPoint y: 345, endPoint x: 535, endPoint y: 271, distance: 114.6
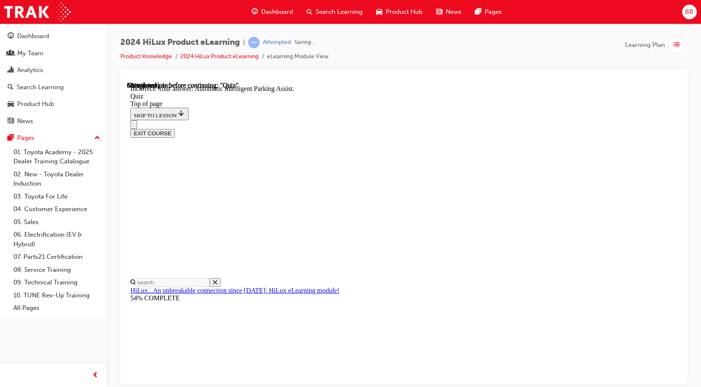
scroll to position [149, 0]
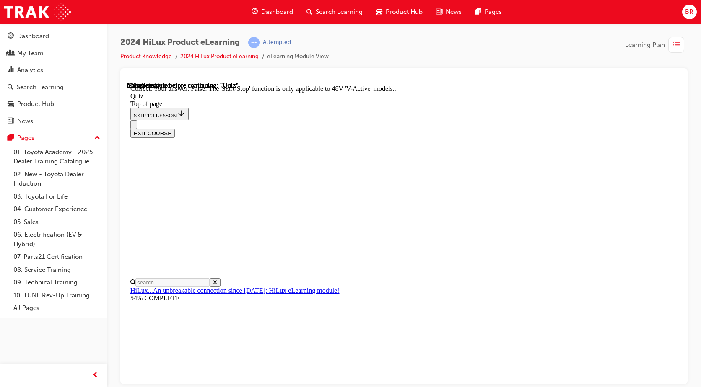
scroll to position [99, 0]
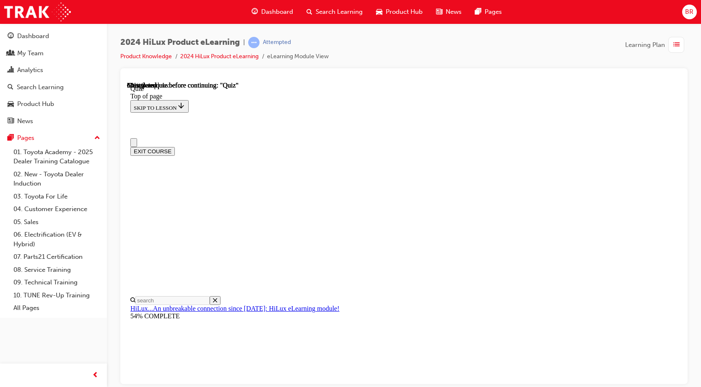
scroll to position [0, 0]
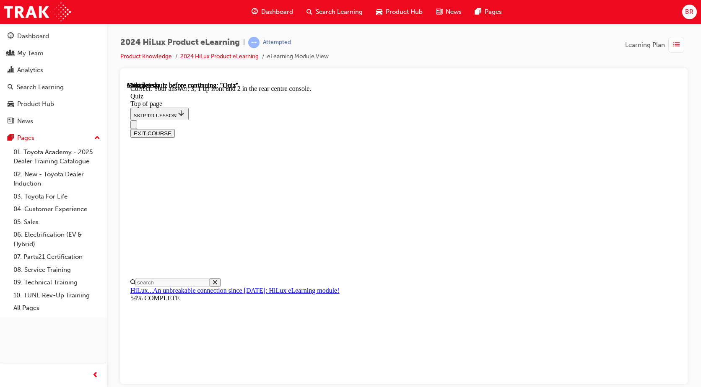
scroll to position [130, 0]
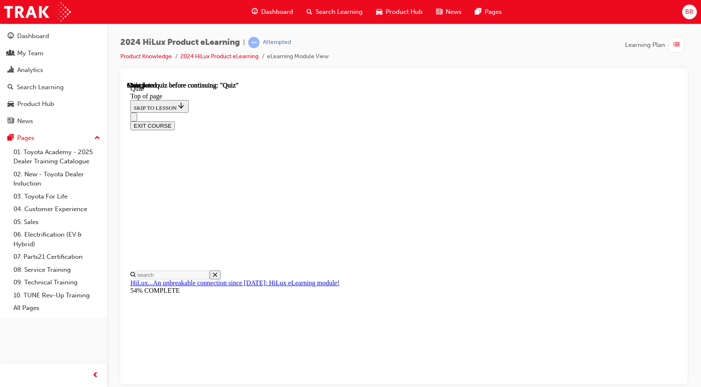
scroll to position [153, 0]
drag, startPoint x: 348, startPoint y: 269, endPoint x: 461, endPoint y: 350, distance: 139.1
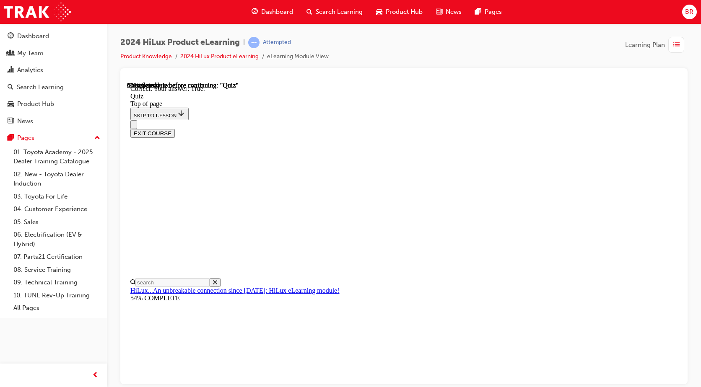
scroll to position [111, 0]
drag, startPoint x: 452, startPoint y: 347, endPoint x: 587, endPoint y: 271, distance: 154.7
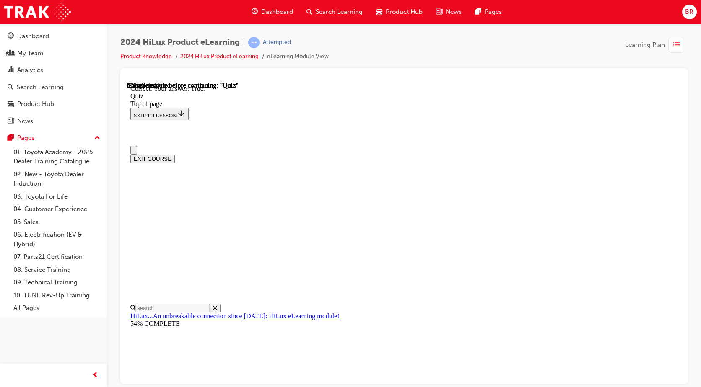
drag, startPoint x: 349, startPoint y: 350, endPoint x: 465, endPoint y: 306, distance: 124.4
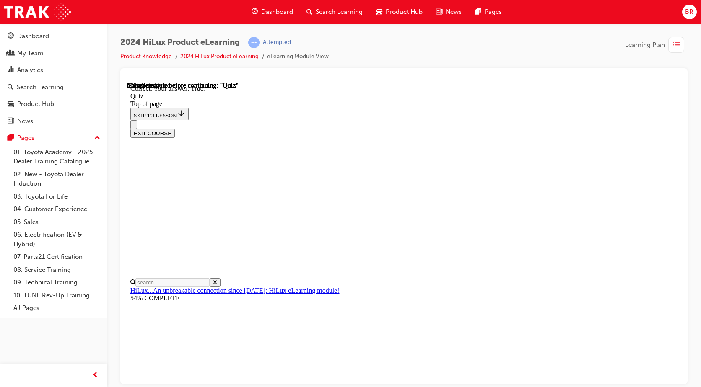
drag, startPoint x: 465, startPoint y: 309, endPoint x: 565, endPoint y: 257, distance: 113.3
drag, startPoint x: 473, startPoint y: 344, endPoint x: 557, endPoint y: 302, distance: 93.7
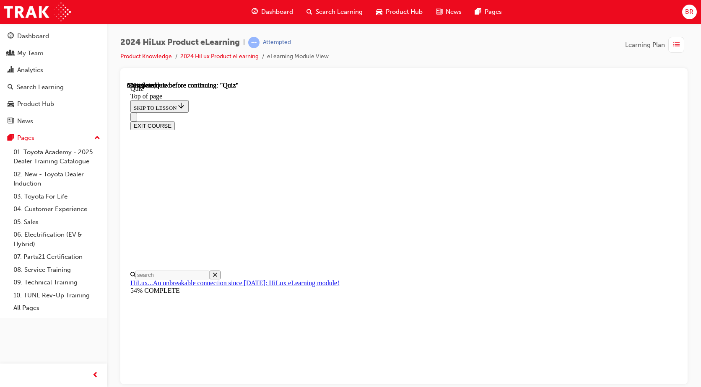
scroll to position [73, 0]
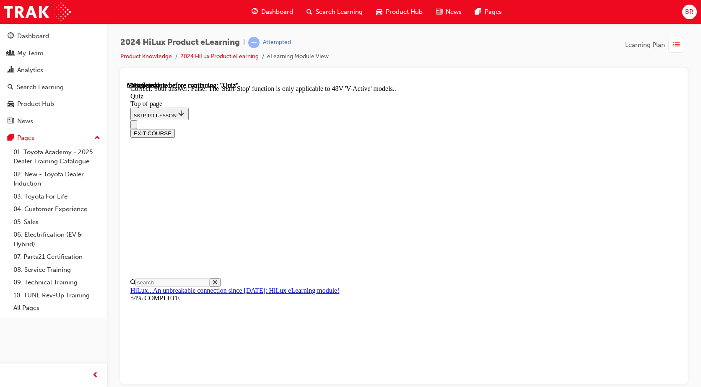
scroll to position [99, 0]
drag, startPoint x: 455, startPoint y: 341, endPoint x: 563, endPoint y: 301, distance: 115.1
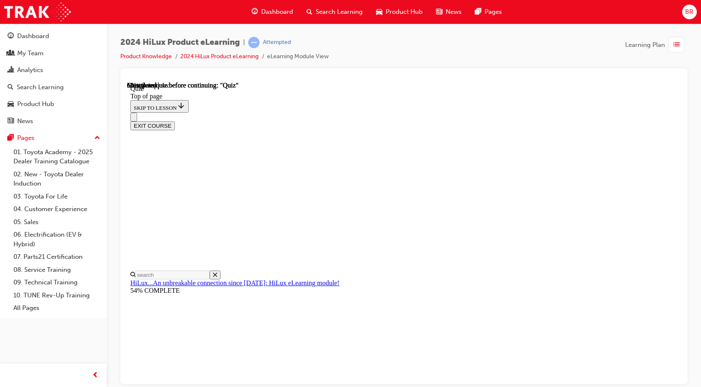
scroll to position [113, 0]
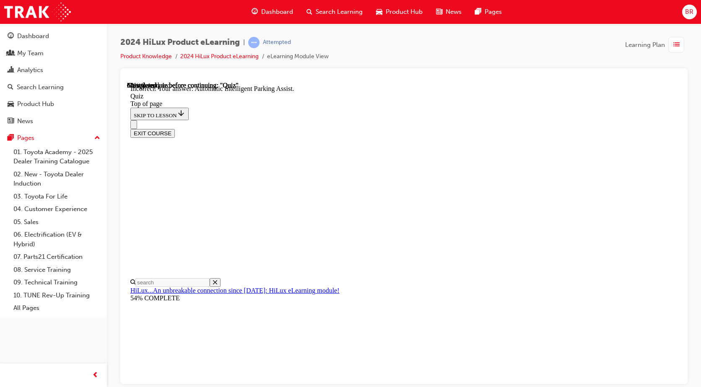
scroll to position [149, 0]
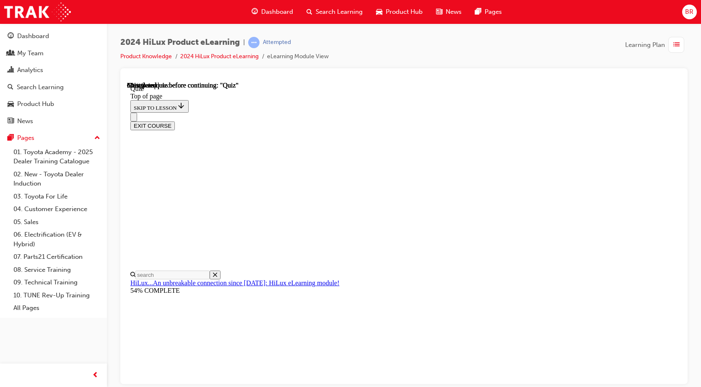
drag, startPoint x: 470, startPoint y: 301, endPoint x: 581, endPoint y: 278, distance: 113.2
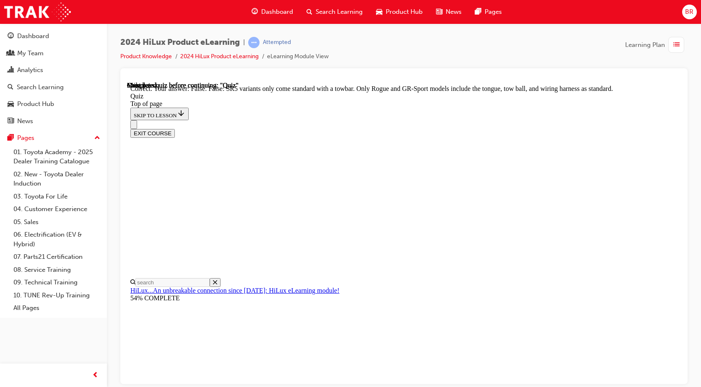
scroll to position [158, 0]
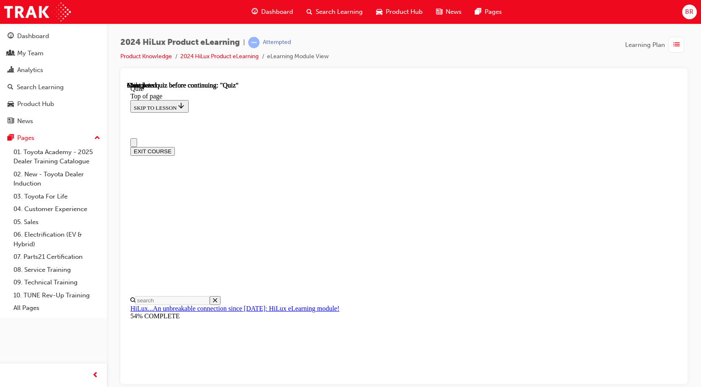
scroll to position [153, 0]
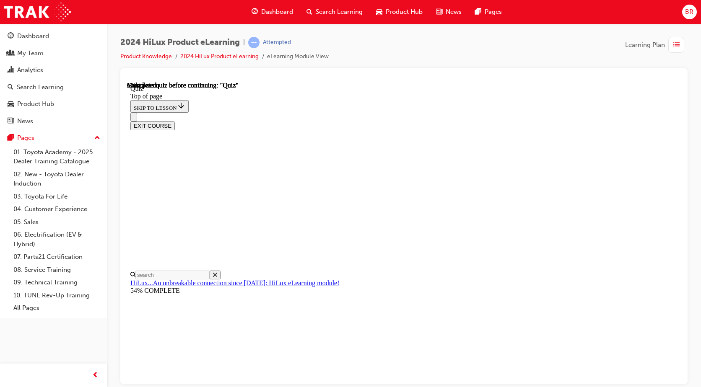
drag, startPoint x: 678, startPoint y: 194, endPoint x: 808, endPoint y: 439, distance: 277.6
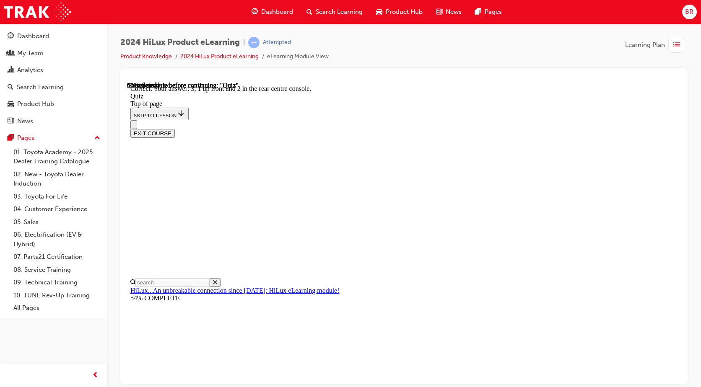
scroll to position [130, 0]
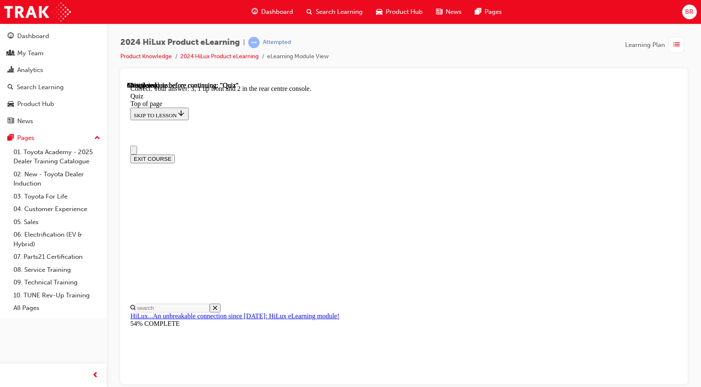
scroll to position [123, 0]
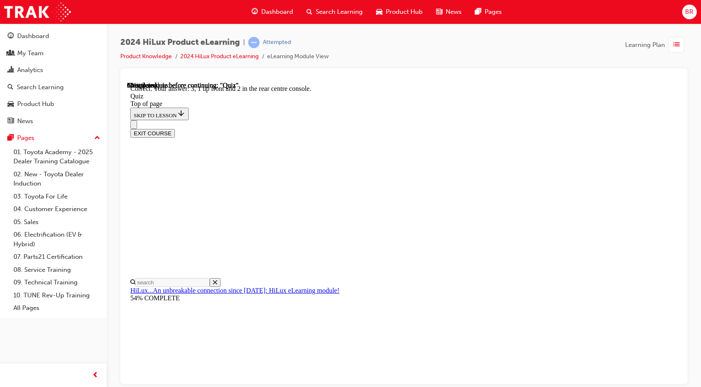
drag, startPoint x: 465, startPoint y: 307, endPoint x: 629, endPoint y: 213, distance: 189.5
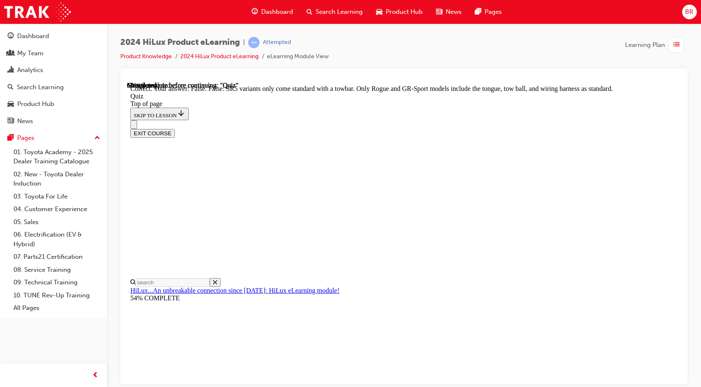
scroll to position [158, 0]
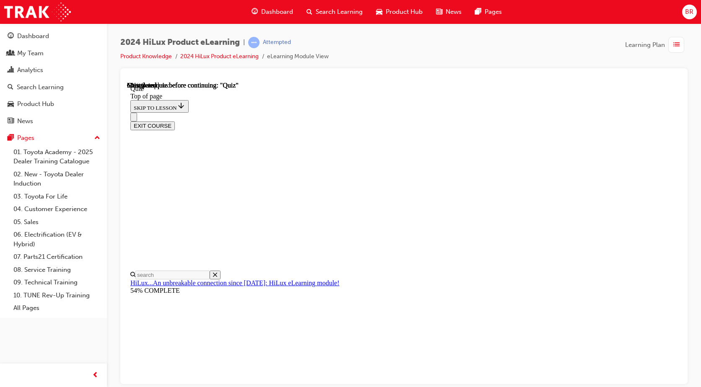
scroll to position [73, 0]
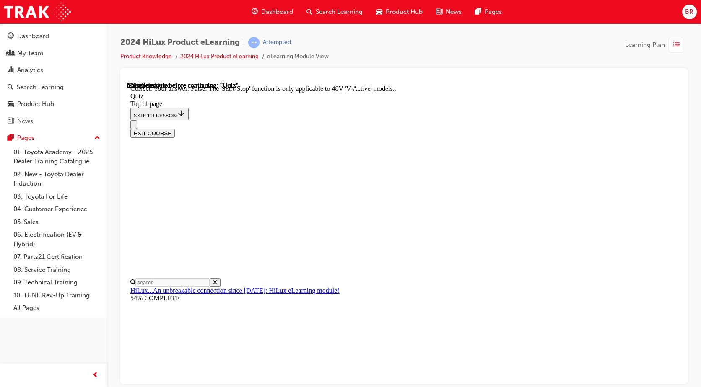
scroll to position [99, 0]
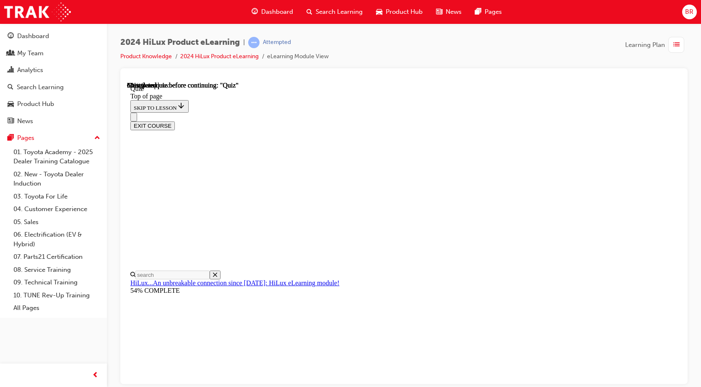
scroll to position [75, 0]
drag, startPoint x: 465, startPoint y: 314, endPoint x: 471, endPoint y: 311, distance: 7.5
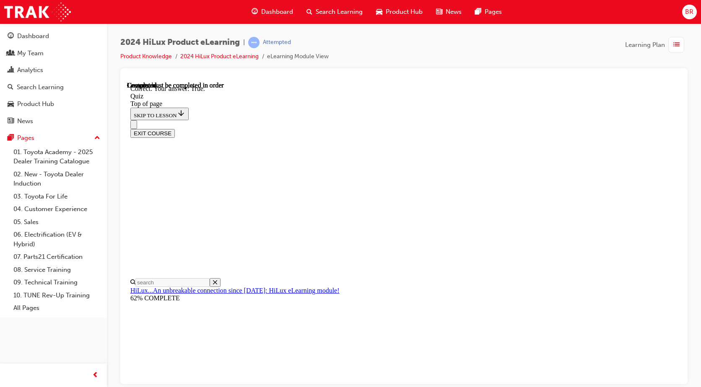
scroll to position [111, 0]
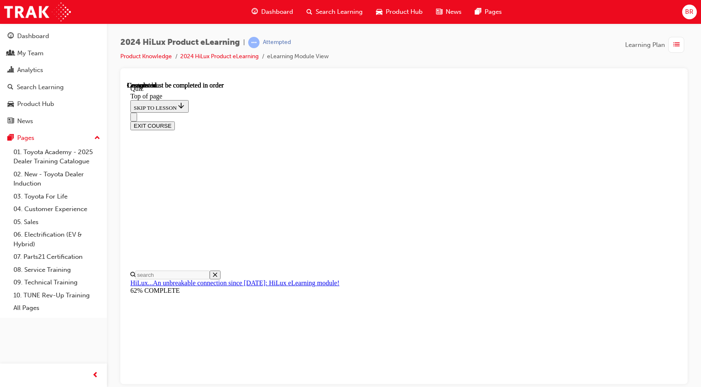
scroll to position [153, 0]
drag, startPoint x: 675, startPoint y: 263, endPoint x: 784, endPoint y: 466, distance: 230.3
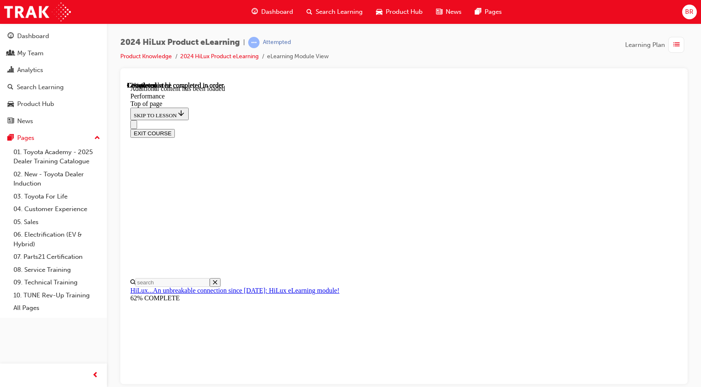
scroll to position [626, 0]
drag, startPoint x: 678, startPoint y: 269, endPoint x: 807, endPoint y: 467, distance: 235.9
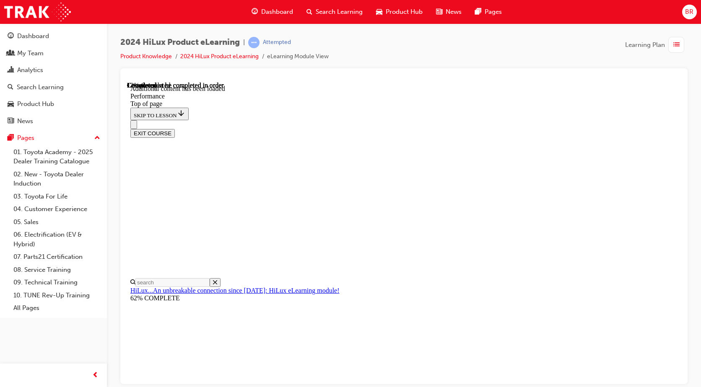
scroll to position [1680, 0]
drag, startPoint x: 468, startPoint y: 323, endPoint x: 587, endPoint y: 264, distance: 132.7
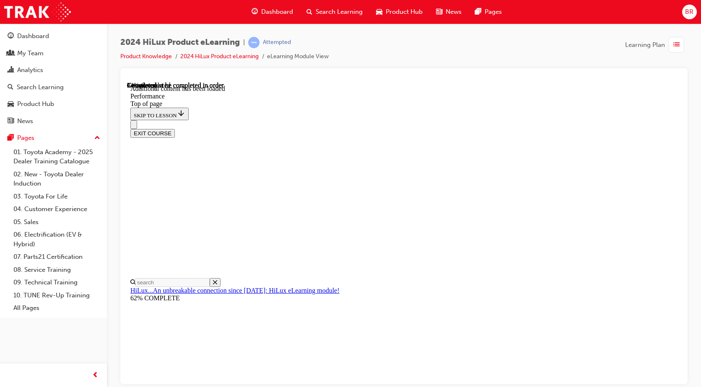
drag, startPoint x: 354, startPoint y: 265, endPoint x: 394, endPoint y: 262, distance: 40.4
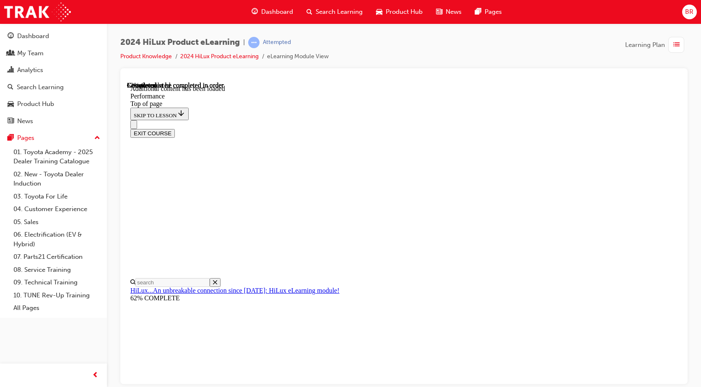
scroll to position [4756, 0]
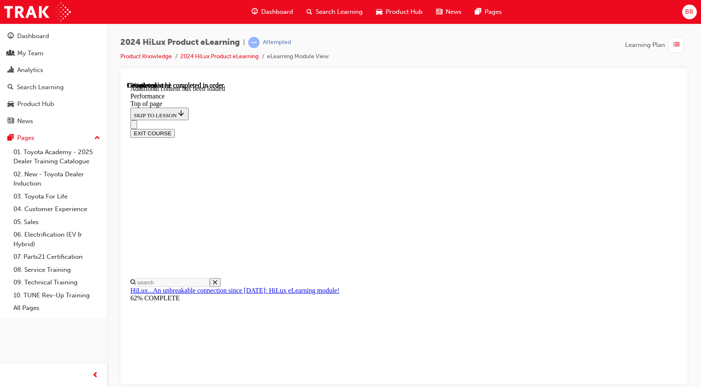
drag, startPoint x: 452, startPoint y: 408, endPoint x: 563, endPoint y: 376, distance: 115.8
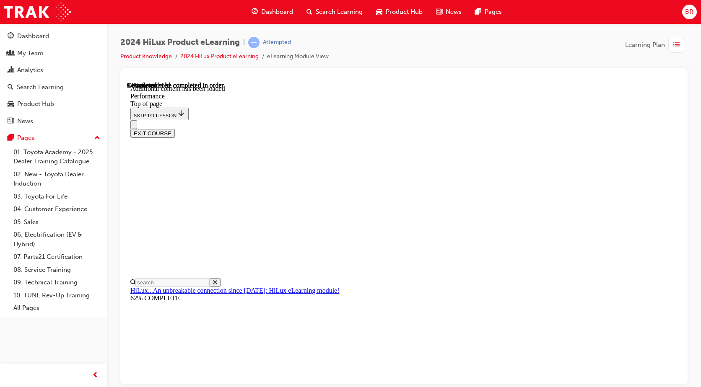
drag, startPoint x: 542, startPoint y: 356, endPoint x: 516, endPoint y: 356, distance: 26.0
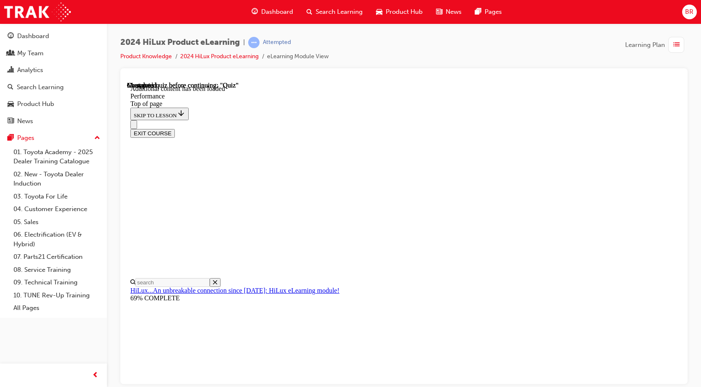
drag, startPoint x: 474, startPoint y: 368, endPoint x: 550, endPoint y: 309, distance: 96.3
drag, startPoint x: 352, startPoint y: 283, endPoint x: 356, endPoint y: 283, distance: 4.6
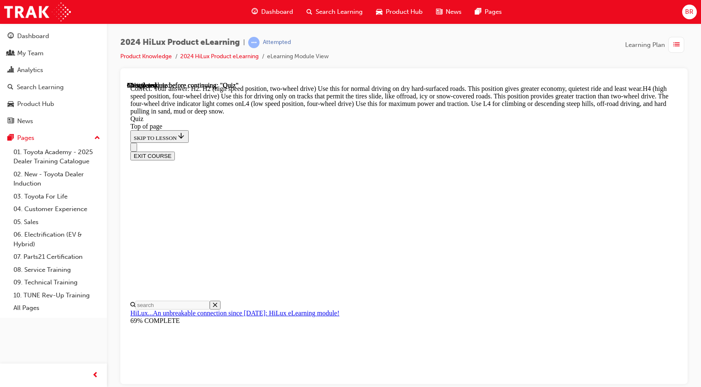
scroll to position [294, 0]
drag, startPoint x: 345, startPoint y: 345, endPoint x: 466, endPoint y: 348, distance: 120.8
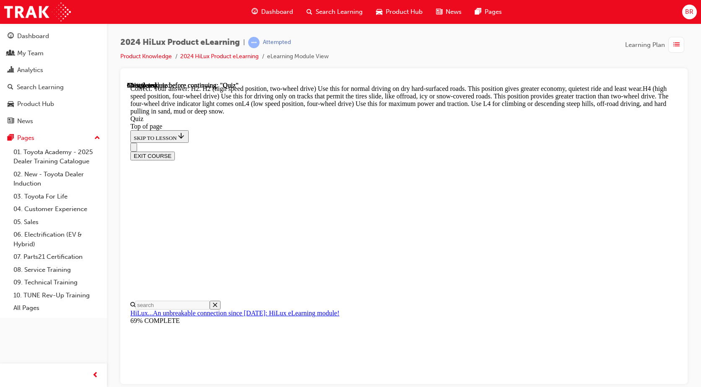
scroll to position [166, 0]
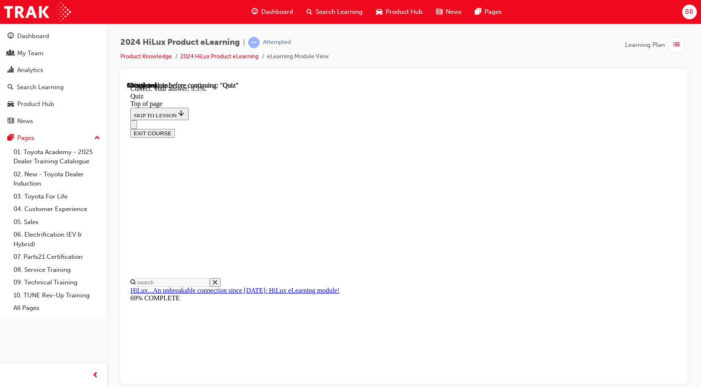
scroll to position [192, 0]
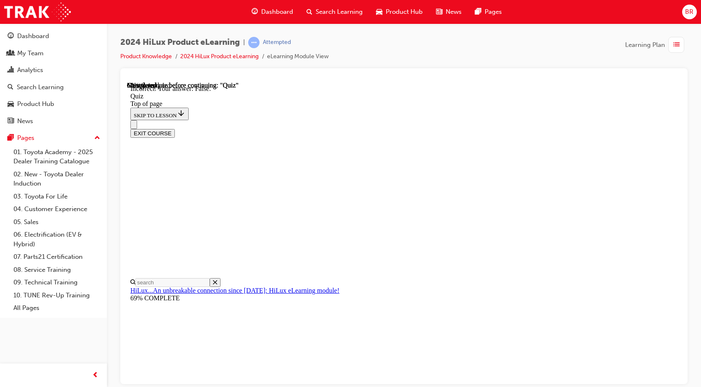
scroll to position [96, 0]
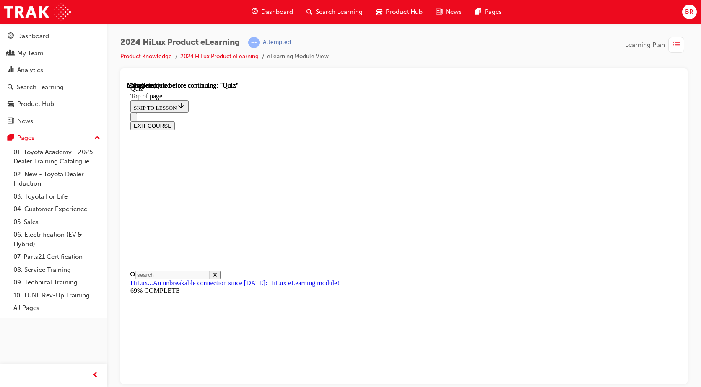
scroll to position [84, 0]
drag, startPoint x: 345, startPoint y: 266, endPoint x: 417, endPoint y: 315, distance: 87.6
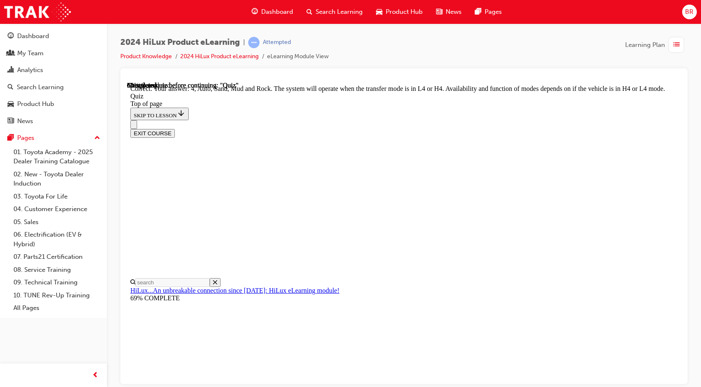
scroll to position [225, 0]
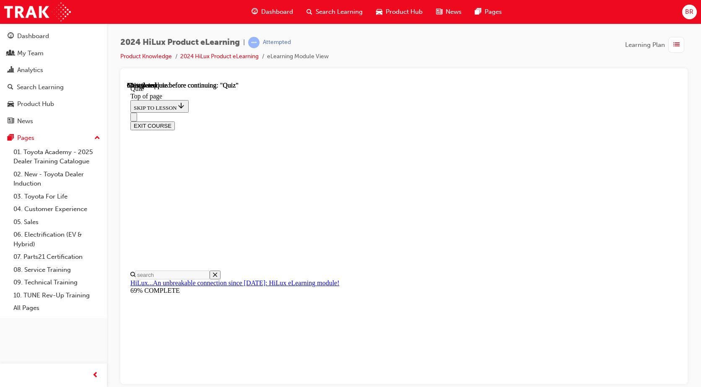
scroll to position [91, 0]
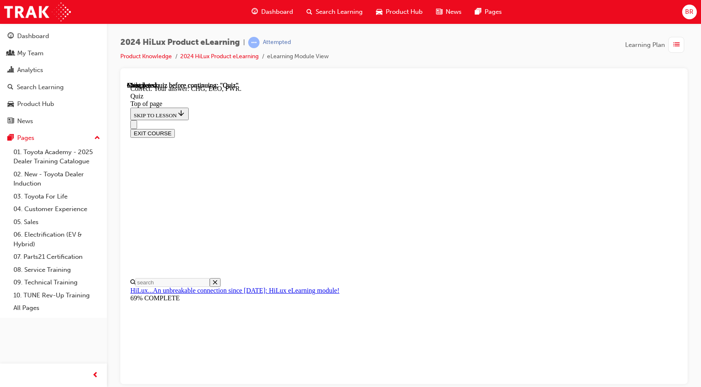
scroll to position [257, 0]
drag, startPoint x: 457, startPoint y: 347, endPoint x: 463, endPoint y: 346, distance: 5.9
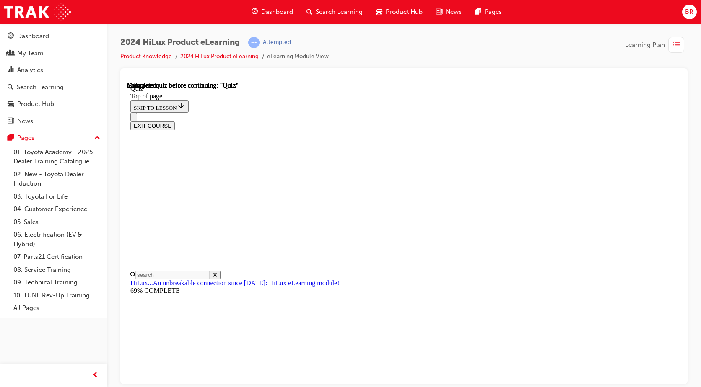
scroll to position [134, 0]
drag, startPoint x: 350, startPoint y: 283, endPoint x: 355, endPoint y: 283, distance: 4.7
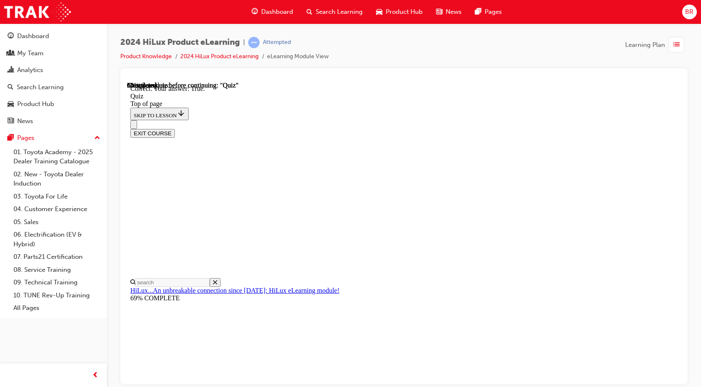
scroll to position [96, 0]
drag, startPoint x: 472, startPoint y: 343, endPoint x: 583, endPoint y: 275, distance: 130.2
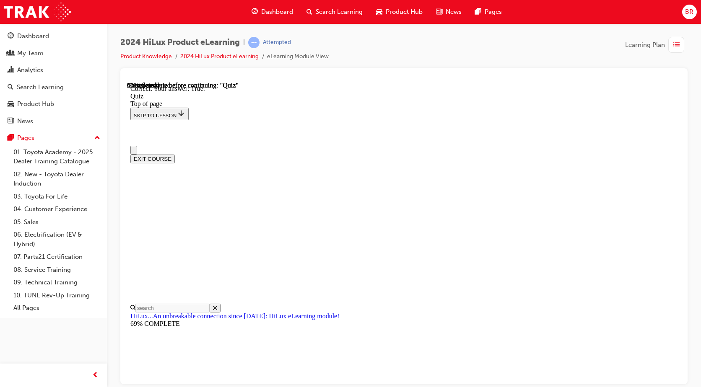
scroll to position [65, 0]
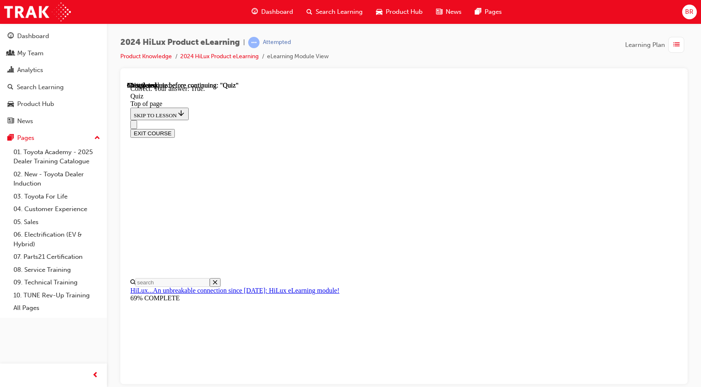
drag, startPoint x: 478, startPoint y: 375, endPoint x: 484, endPoint y: 357, distance: 18.8
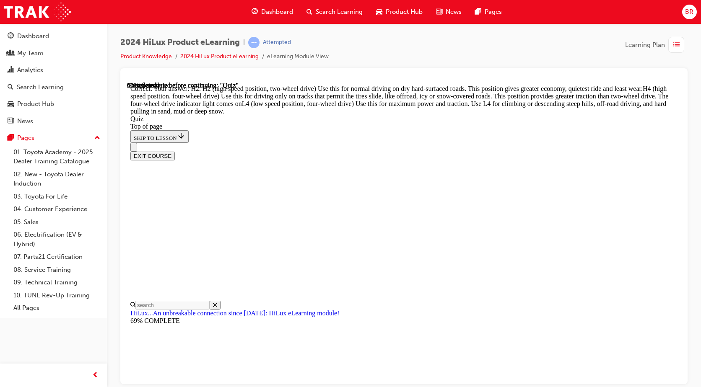
scroll to position [294, 0]
drag, startPoint x: 464, startPoint y: 348, endPoint x: 566, endPoint y: 333, distance: 102.9
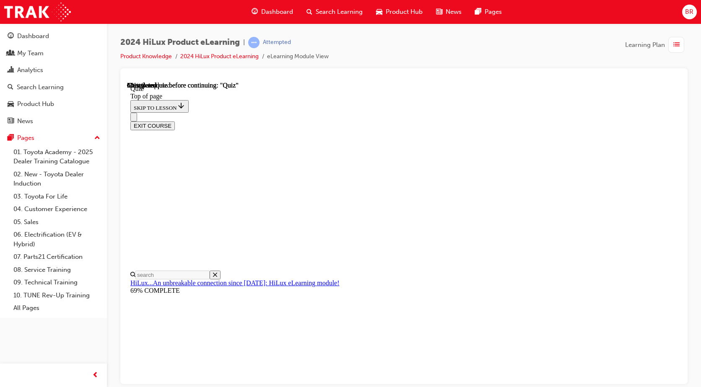
scroll to position [78, 0]
drag, startPoint x: 348, startPoint y: 301, endPoint x: 579, endPoint y: 287, distance: 232.2
drag, startPoint x: 473, startPoint y: 305, endPoint x: 541, endPoint y: 286, distance: 71.0
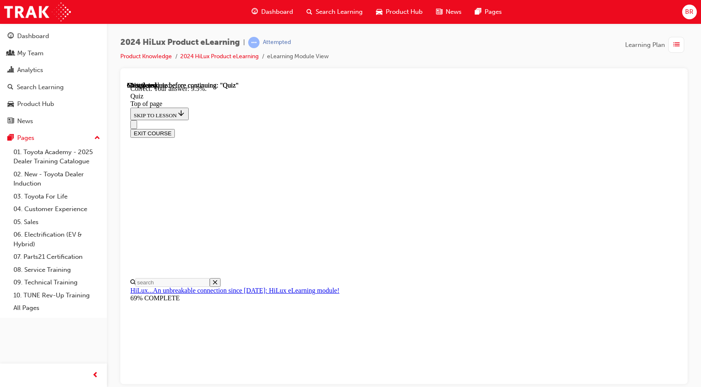
scroll to position [192, 0]
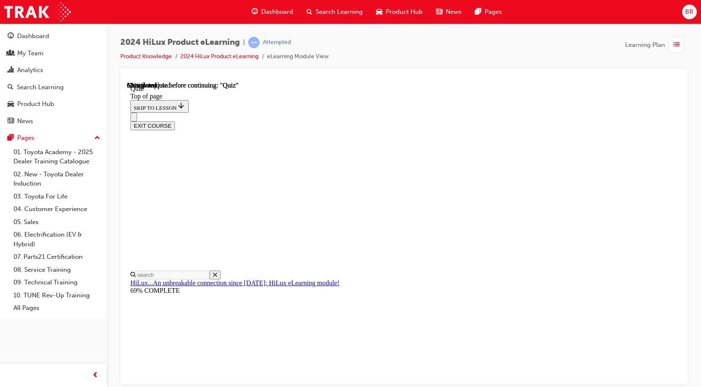
scroll to position [170, 0]
drag, startPoint x: 343, startPoint y: 271, endPoint x: 362, endPoint y: 271, distance: 18.4
drag, startPoint x: 461, startPoint y: 370, endPoint x: 560, endPoint y: 340, distance: 103.3
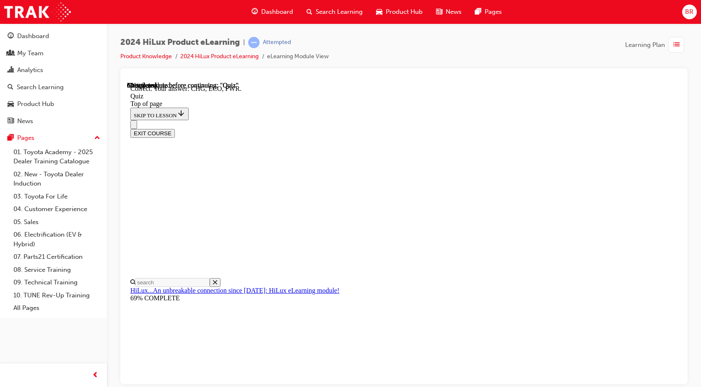
scroll to position [257, 0]
drag, startPoint x: 456, startPoint y: 347, endPoint x: 581, endPoint y: 296, distance: 135.6
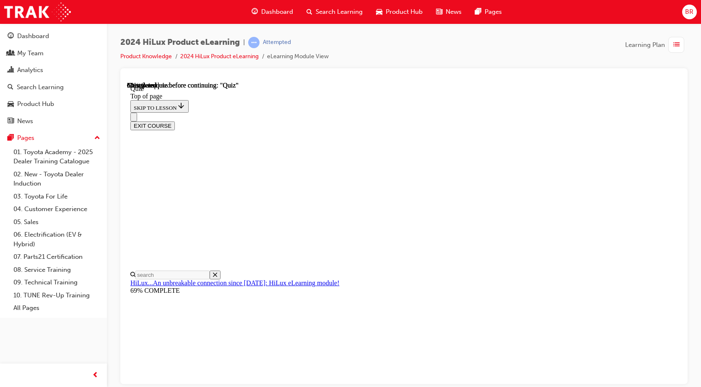
scroll to position [77, 0]
drag, startPoint x: 345, startPoint y: 307, endPoint x: 350, endPoint y: 307, distance: 5.0
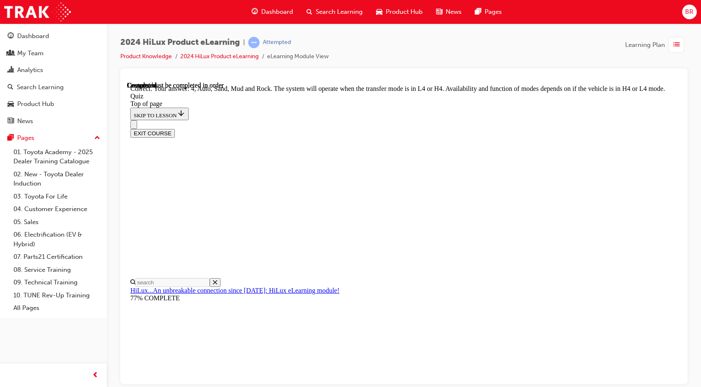
scroll to position [225, 0]
drag, startPoint x: 460, startPoint y: 343, endPoint x: 585, endPoint y: 299, distance: 132.6
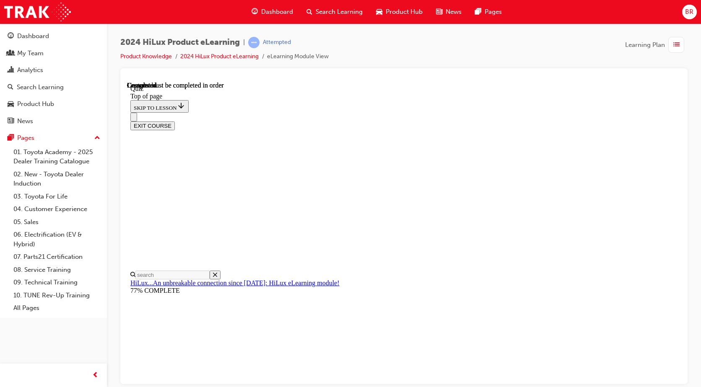
scroll to position [153, 0]
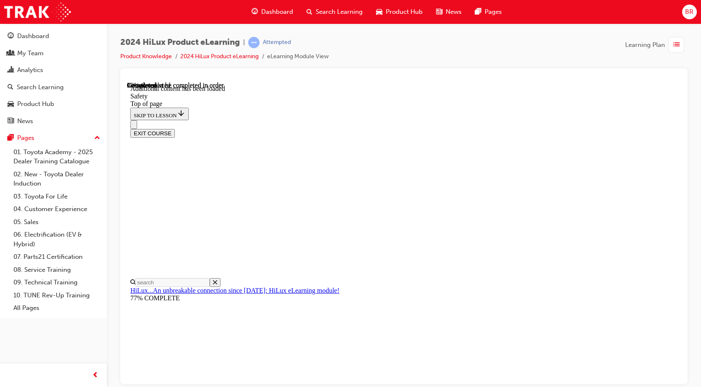
scroll to position [438, 0]
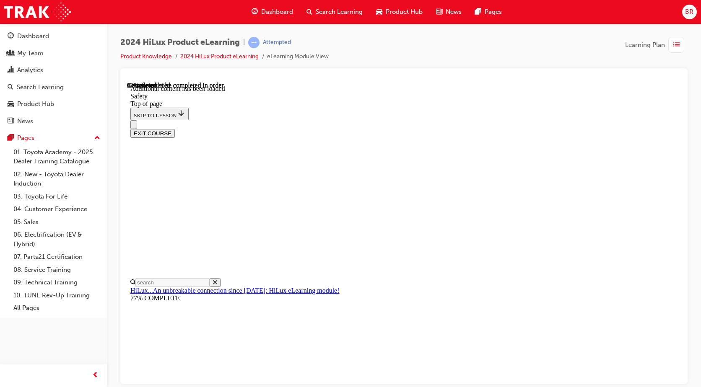
drag, startPoint x: 448, startPoint y: 265, endPoint x: 505, endPoint y: 262, distance: 56.7
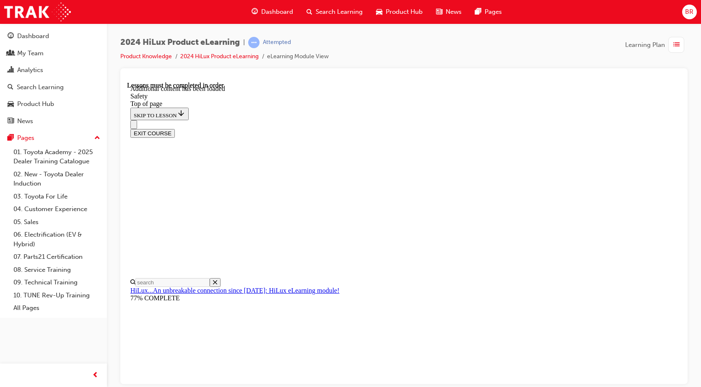
scroll to position [1710, 0]
drag, startPoint x: 452, startPoint y: 372, endPoint x: 455, endPoint y: 359, distance: 13.3
drag, startPoint x: 353, startPoint y: 280, endPoint x: 400, endPoint y: 276, distance: 47.9
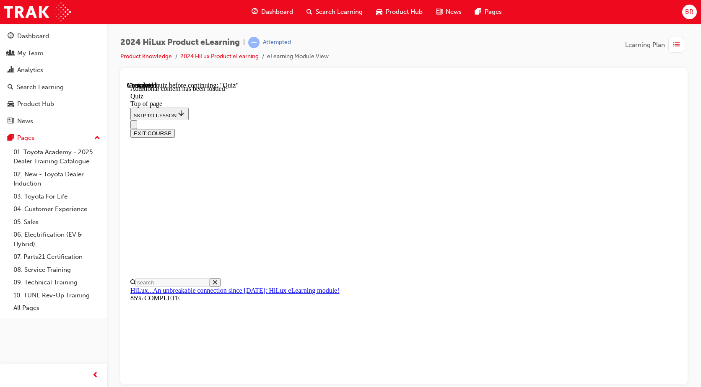
drag, startPoint x: 345, startPoint y: 293, endPoint x: 376, endPoint y: 298, distance: 31.4
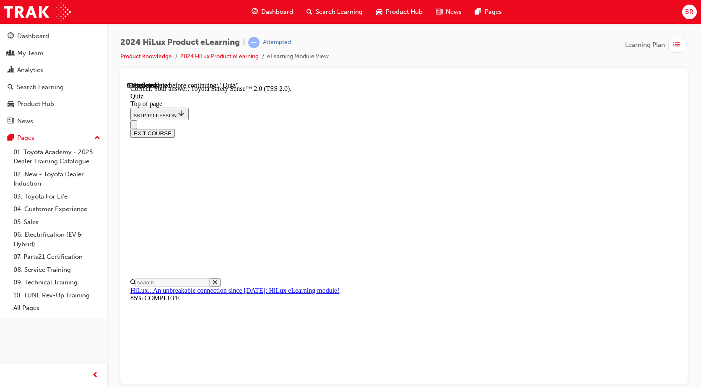
drag, startPoint x: 347, startPoint y: 213, endPoint x: 437, endPoint y: 262, distance: 102.4
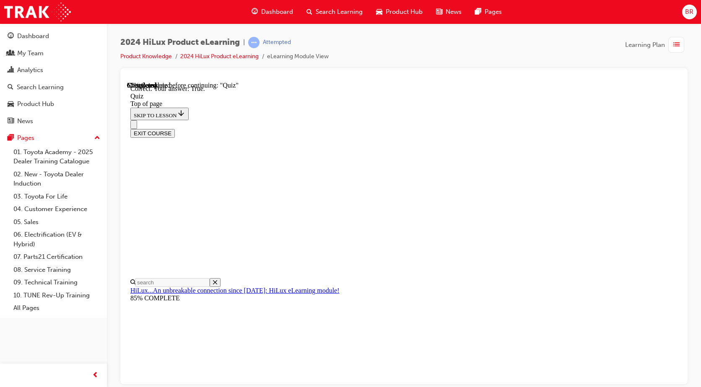
scroll to position [96, 0]
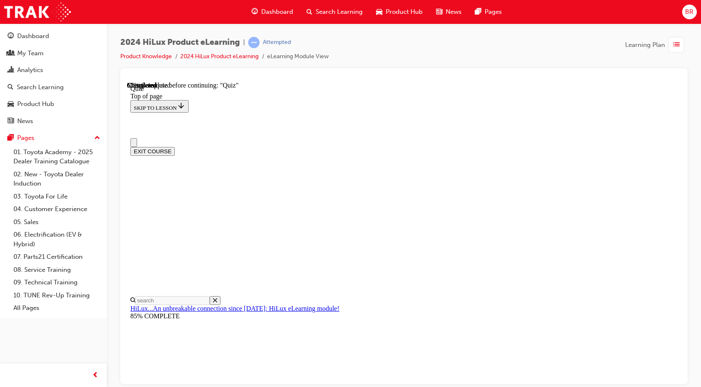
scroll to position [42, 0]
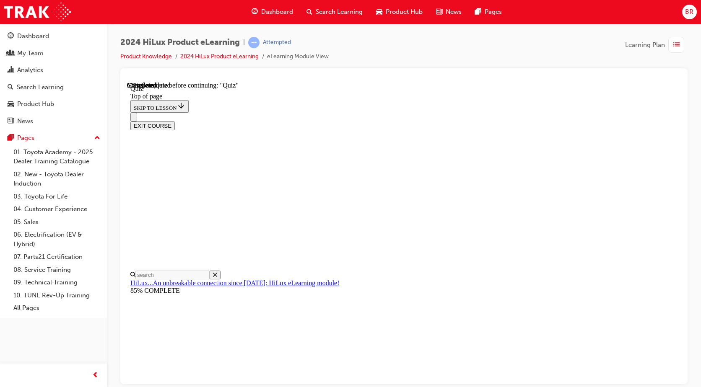
drag, startPoint x: 346, startPoint y: 308, endPoint x: 368, endPoint y: 318, distance: 24.4
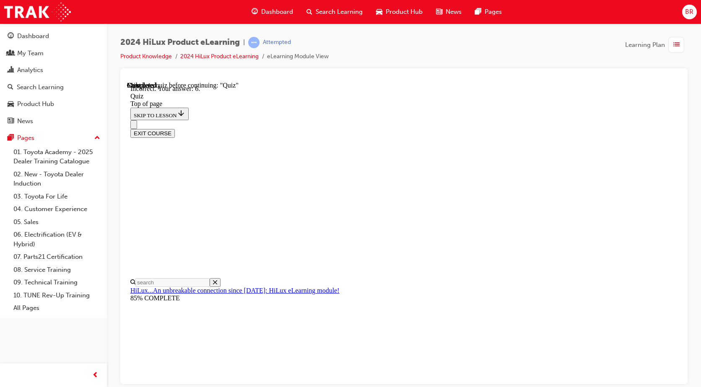
scroll to position [130, 0]
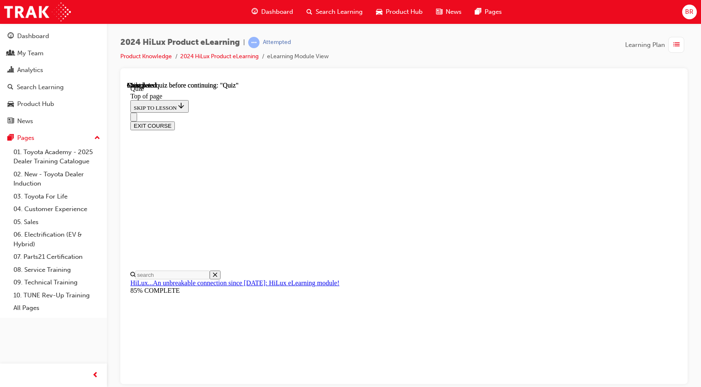
scroll to position [153, 0]
drag, startPoint x: 353, startPoint y: 283, endPoint x: 401, endPoint y: 254, distance: 56.2
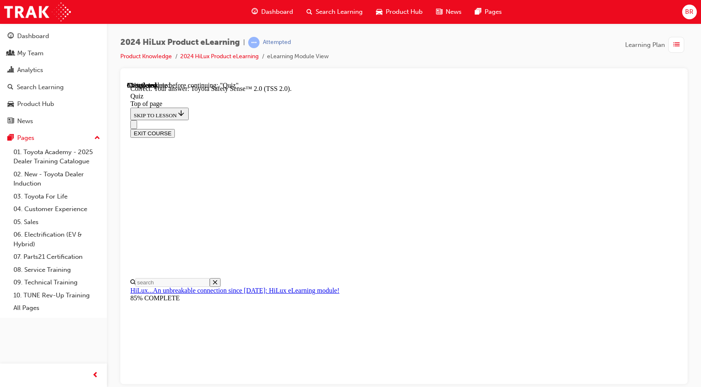
scroll to position [131, 0]
drag, startPoint x: 473, startPoint y: 348, endPoint x: 484, endPoint y: 343, distance: 12.8
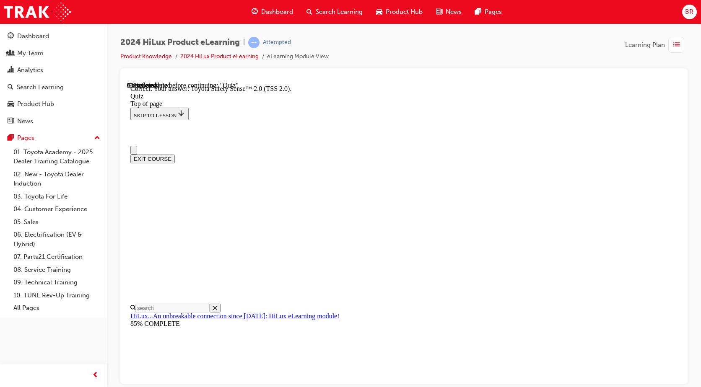
scroll to position [0, 0]
drag, startPoint x: 348, startPoint y: 350, endPoint x: 448, endPoint y: 325, distance: 103.2
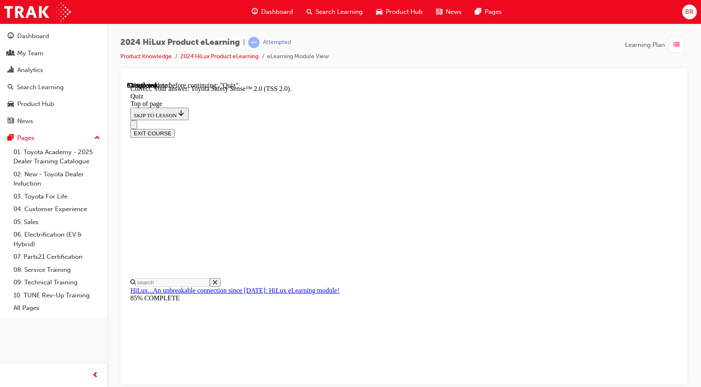
drag, startPoint x: 456, startPoint y: 306, endPoint x: 472, endPoint y: 305, distance: 15.6
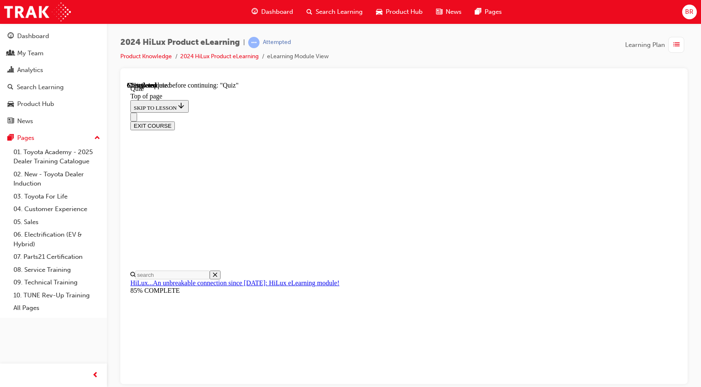
scroll to position [70, 0]
drag, startPoint x: 345, startPoint y: 246, endPoint x: 367, endPoint y: 251, distance: 22.0
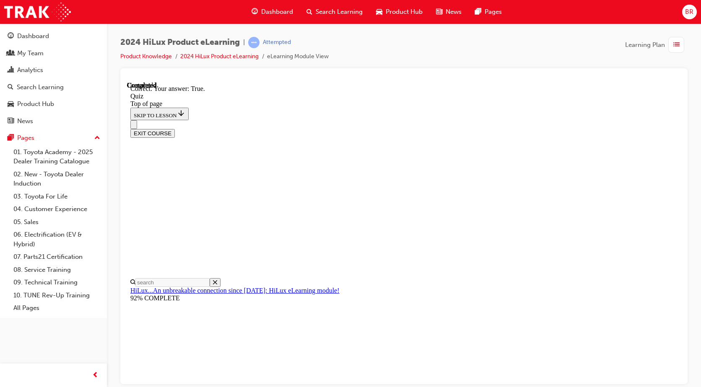
scroll to position [96, 0]
drag, startPoint x: 470, startPoint y: 349, endPoint x: 499, endPoint y: 340, distance: 30.8
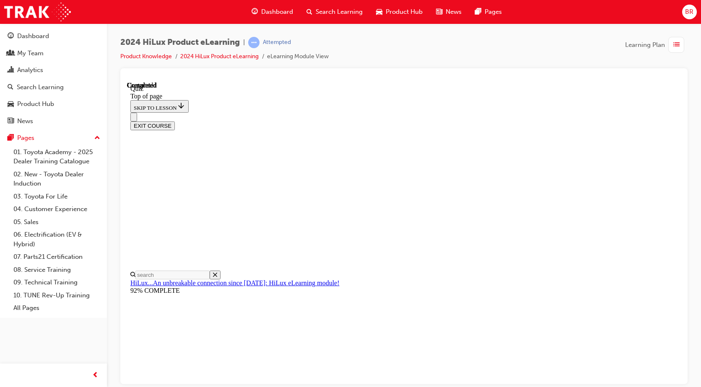
scroll to position [153, 0]
drag, startPoint x: 476, startPoint y: 366, endPoint x: 483, endPoint y: 364, distance: 7.3
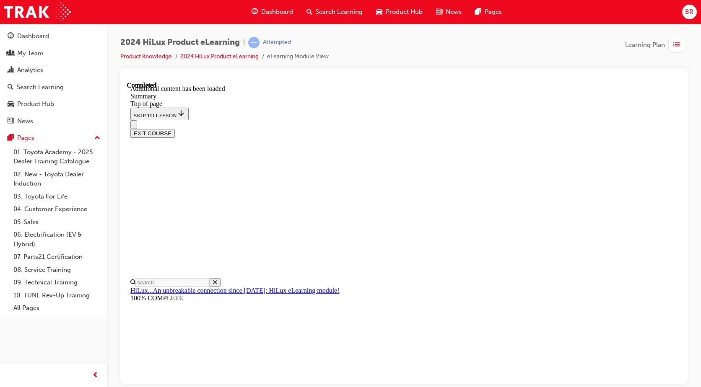
scroll to position [829, 0]
drag, startPoint x: 514, startPoint y: 269, endPoint x: 613, endPoint y: 87, distance: 207.3
drag, startPoint x: 411, startPoint y: 211, endPoint x: 424, endPoint y: 238, distance: 30.4
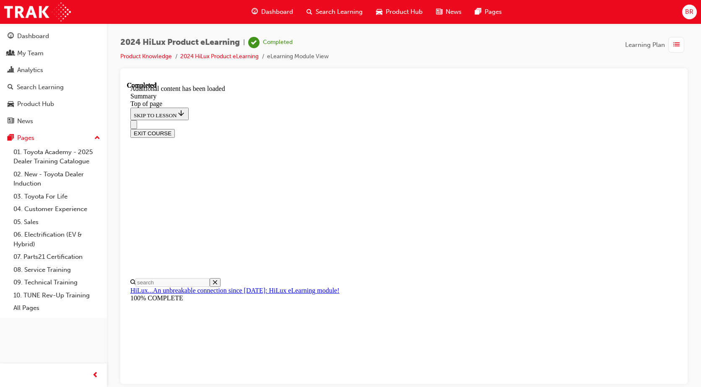
drag, startPoint x: 632, startPoint y: 81, endPoint x: 802, endPoint y: 126, distance: 175.1
drag, startPoint x: 802, startPoint y: 126, endPoint x: 771, endPoint y: 122, distance: 30.9
